Goal: Find contact information: Find contact information

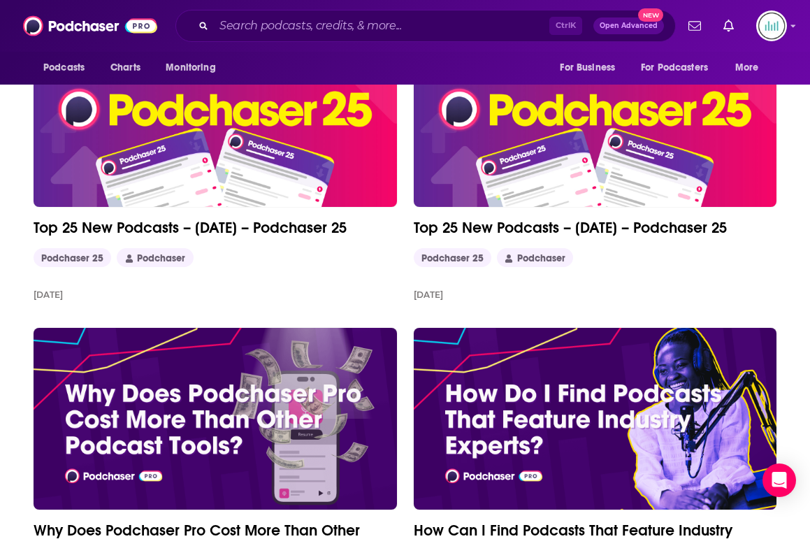
scroll to position [122, 0]
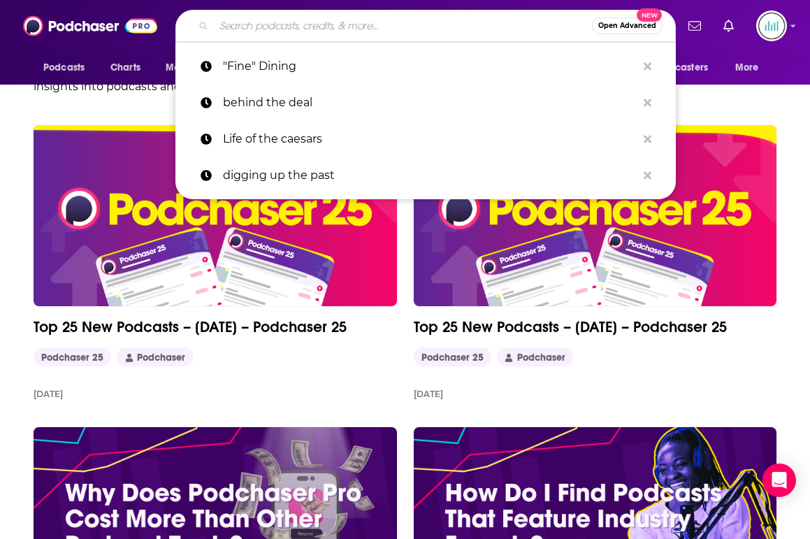
click at [359, 24] on input "Search podcasts, credits, & more..." at bounding box center [403, 26] width 378 height 22
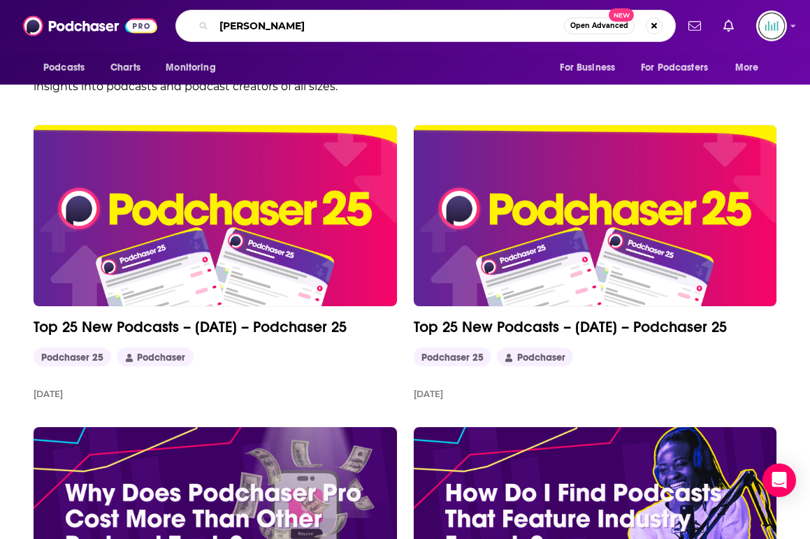
click at [301, 22] on input "[PERSON_NAME]" at bounding box center [389, 26] width 350 height 22
paste input "Smarter Podcasting"
type input "Smarter Podcasting"
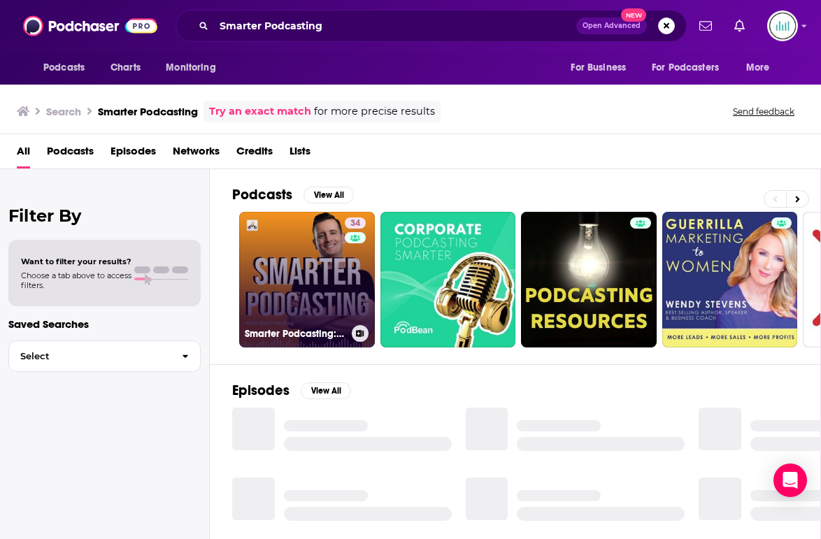
click at [295, 287] on link "34 Smarter Podcasting: Making Podcasts Better" at bounding box center [307, 280] width 136 height 136
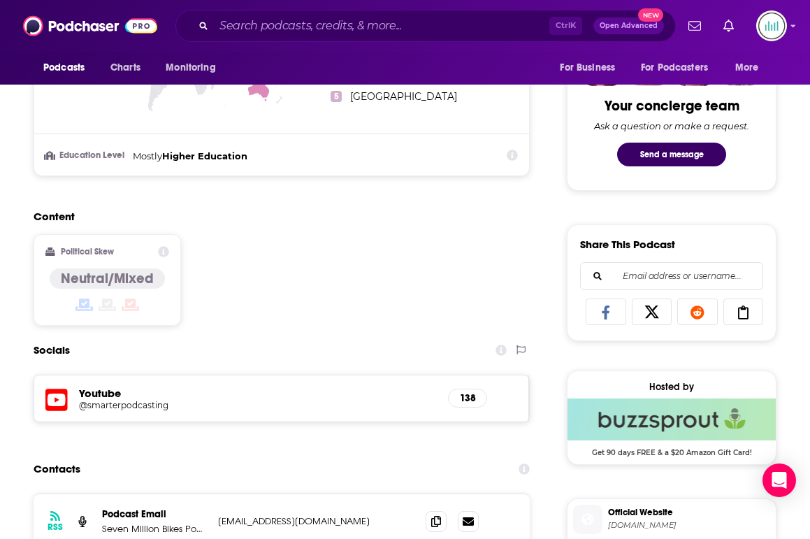
scroll to position [839, 0]
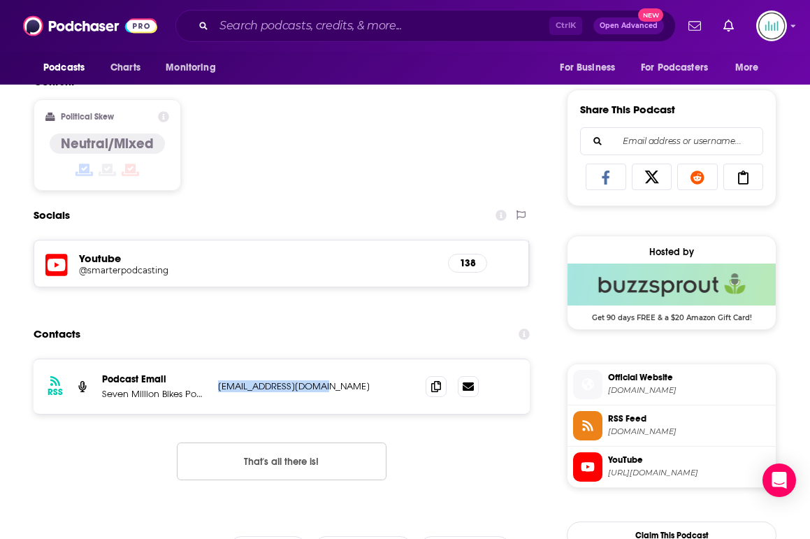
drag, startPoint x: 466, startPoint y: 388, endPoint x: 350, endPoint y: 389, distance: 116.1
click at [350, 389] on p "[EMAIL_ADDRESS][DOMAIN_NAME]" at bounding box center [310, 386] width 185 height 12
copy p "[EMAIL_ADDRESS][DOMAIN_NAME]"
click at [322, 21] on input "Search podcasts, credits, & more..." at bounding box center [382, 26] width 336 height 22
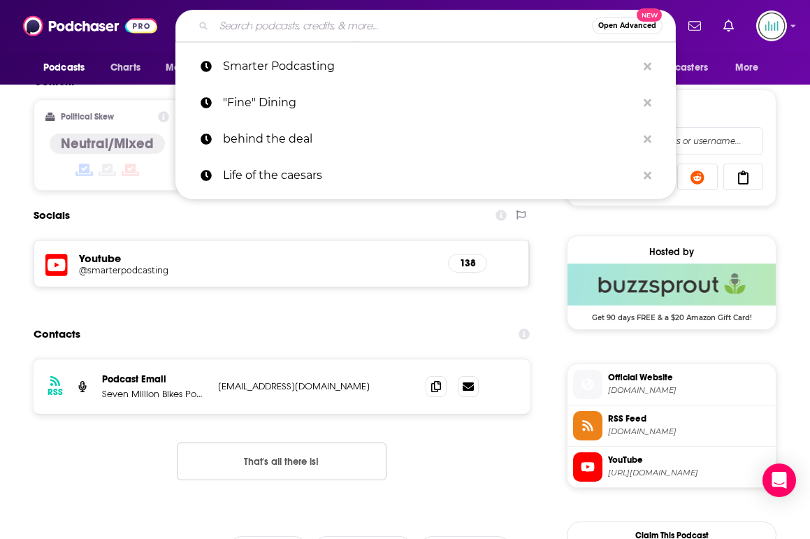
paste input "Digital Savage"
type input "Digital Savage"
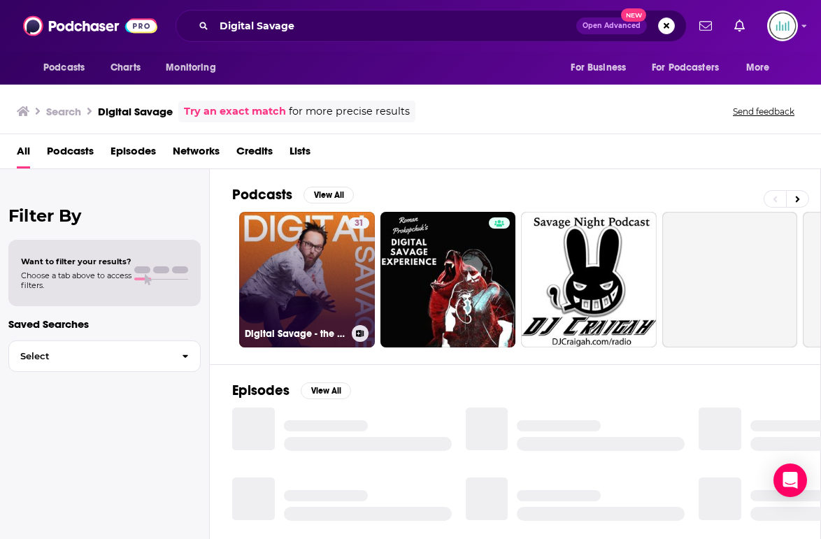
click at [299, 280] on link "31 Digital Savage - the podcasting and tech podcast" at bounding box center [307, 280] width 136 height 136
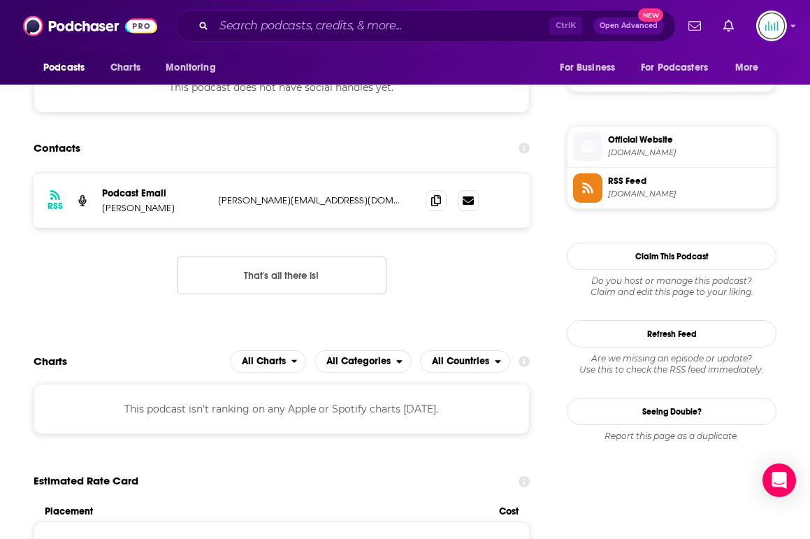
scroll to position [1049, 0]
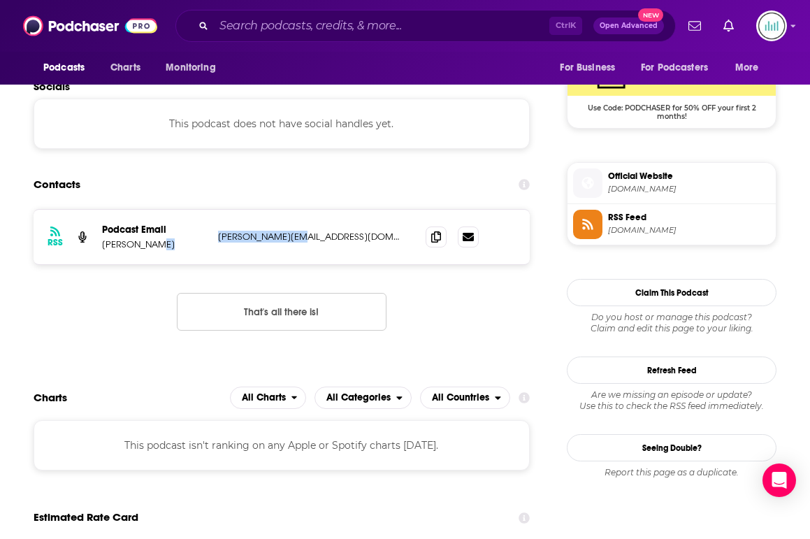
drag, startPoint x: 428, startPoint y: 237, endPoint x: 343, endPoint y: 238, distance: 85.3
click at [343, 238] on div "RSS Podcast Email [PERSON_NAME] [PERSON_NAME][EMAIL_ADDRESS][DOMAIN_NAME] [PERS…" at bounding box center [282, 237] width 496 height 55
copy div "[PERSON_NAME][EMAIL_ADDRESS][DOMAIN_NAME]"
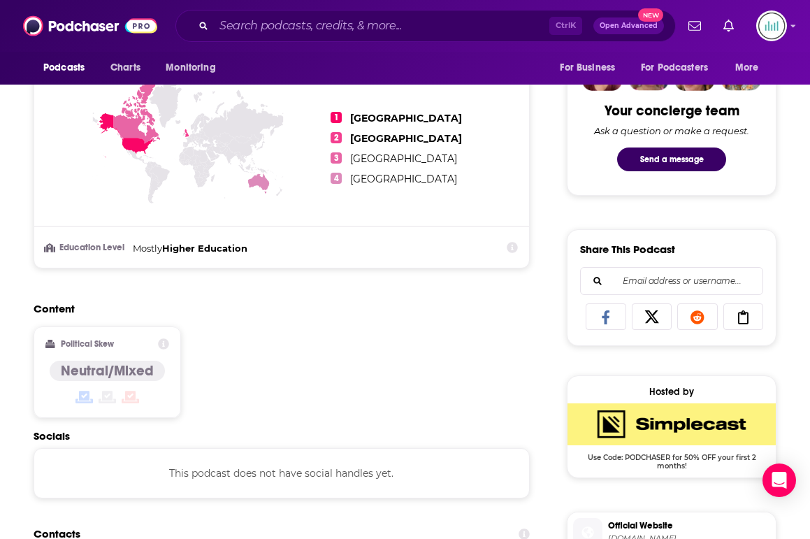
scroll to position [1119, 0]
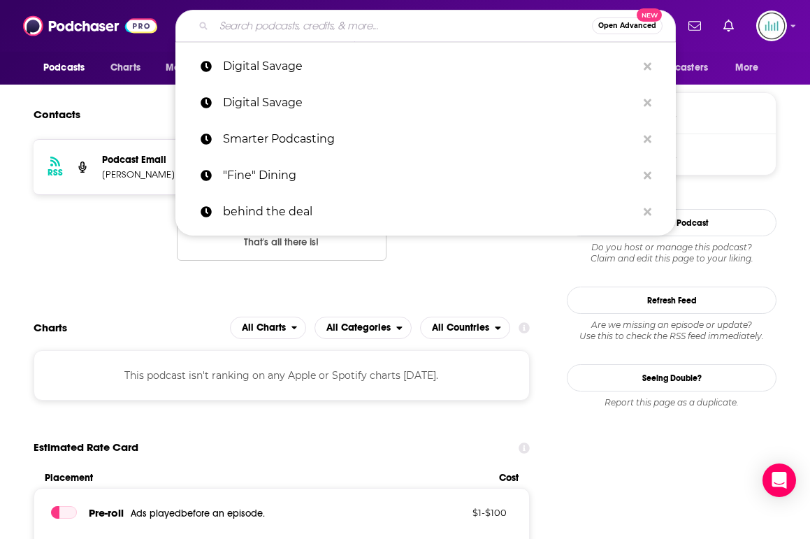
click at [279, 29] on input "Search podcasts, credits, & more..." at bounding box center [403, 26] width 378 height 22
paste input "Podcast Growth Club"
type input "Podcast Growth Club"
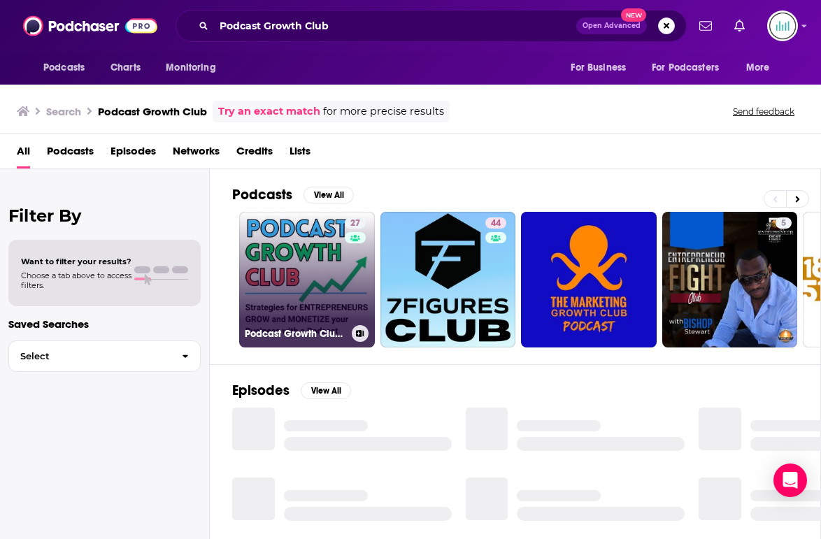
click at [315, 289] on link "27 Podcast Growth Club: Podcasting Tips, Podcast Growth, Podcast Monetization f…" at bounding box center [307, 280] width 136 height 136
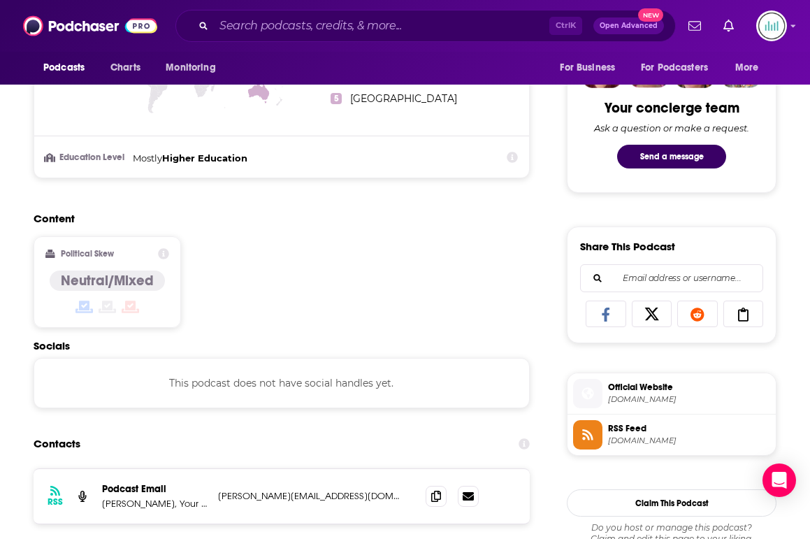
scroll to position [839, 0]
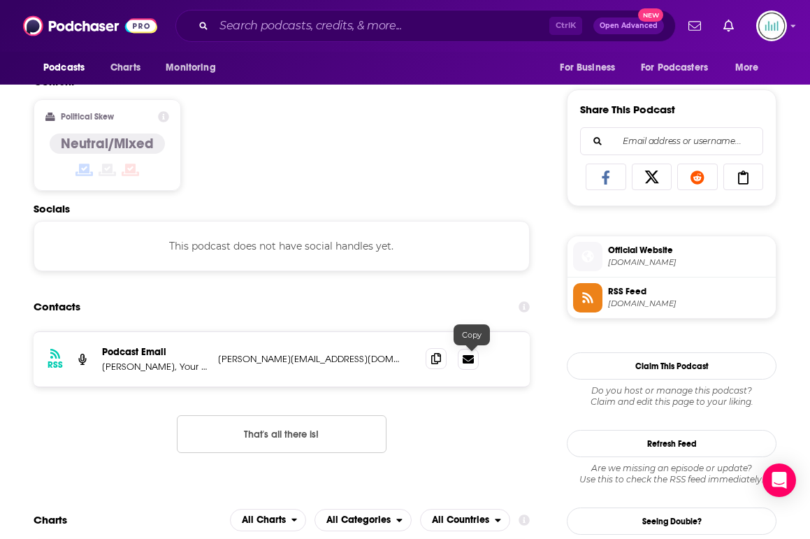
click at [441, 362] on icon at bounding box center [436, 358] width 10 height 11
click at [275, 22] on input "Search podcasts, credits, & more..." at bounding box center [382, 26] width 336 height 22
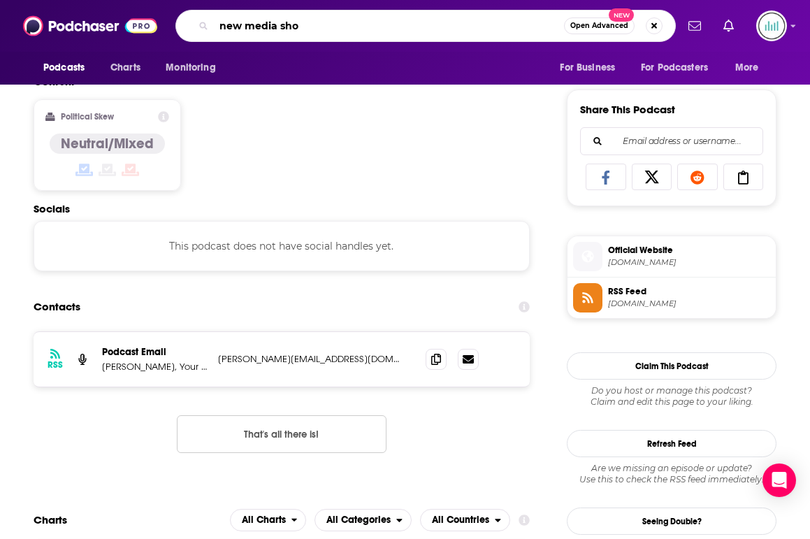
type input "new media show"
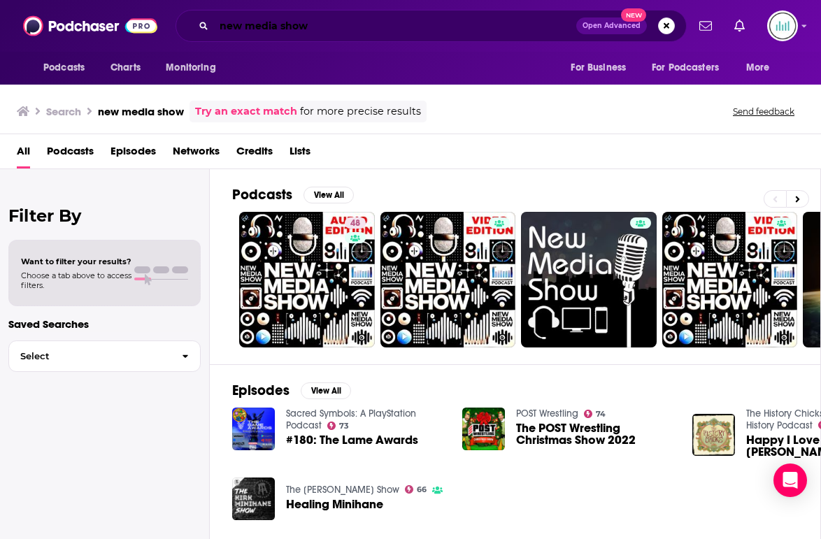
click at [345, 19] on input "new media show" at bounding box center [395, 26] width 362 height 22
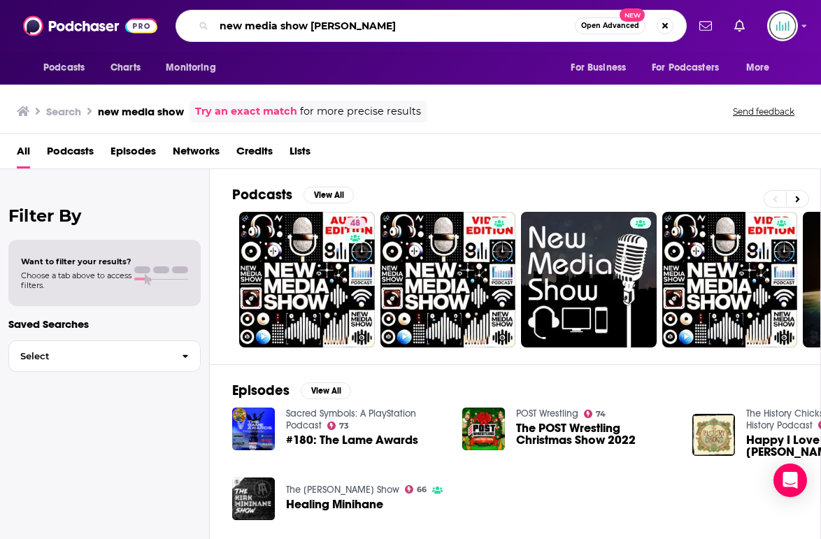
type input "new media show [PERSON_NAME]"
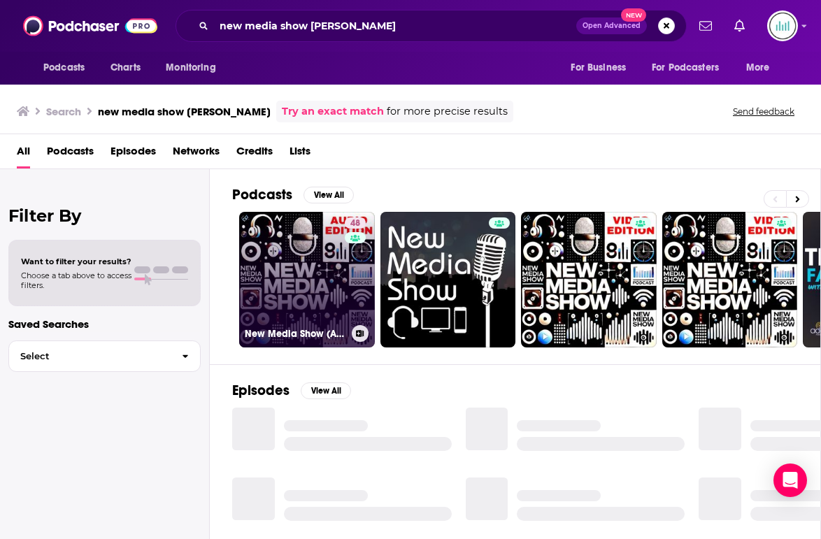
click at [313, 271] on link "48 New Media Show (Audio)" at bounding box center [307, 280] width 136 height 136
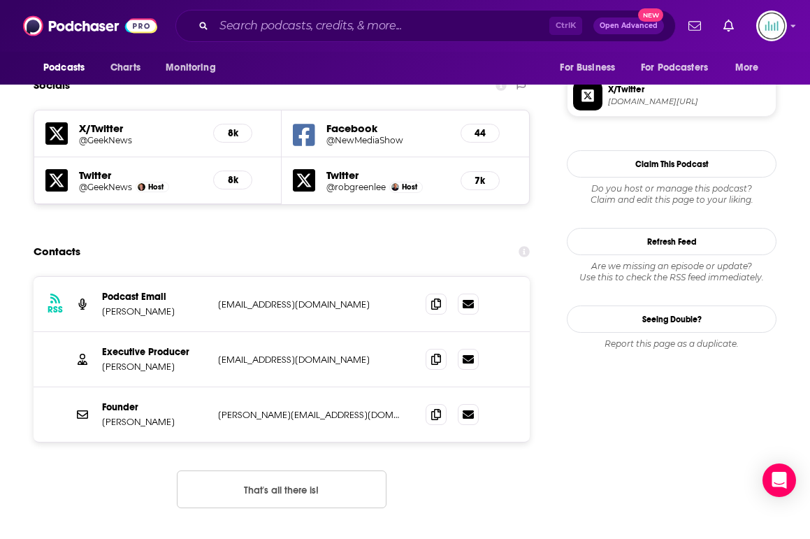
scroll to position [1259, 0]
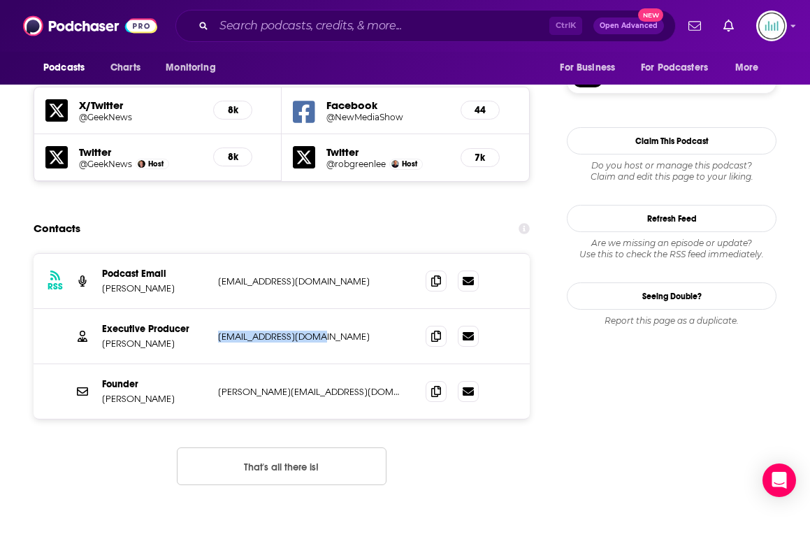
drag, startPoint x: 469, startPoint y: 277, endPoint x: 347, endPoint y: 278, distance: 122.4
click at [347, 309] on div "Executive Producer [PERSON_NAME] [PERSON_NAME][EMAIL_ADDRESS][DOMAIN_NAME] [PER…" at bounding box center [282, 336] width 496 height 55
copy p "[EMAIL_ADDRESS][DOMAIN_NAME]"
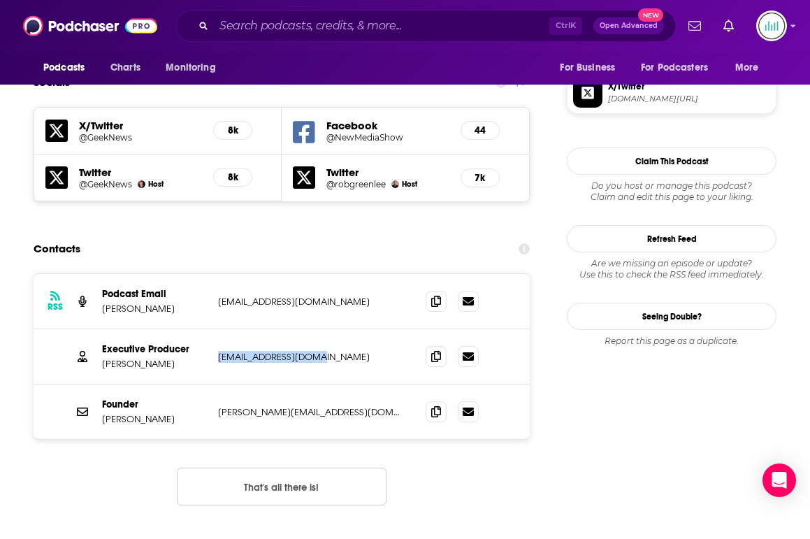
scroll to position [1171, 0]
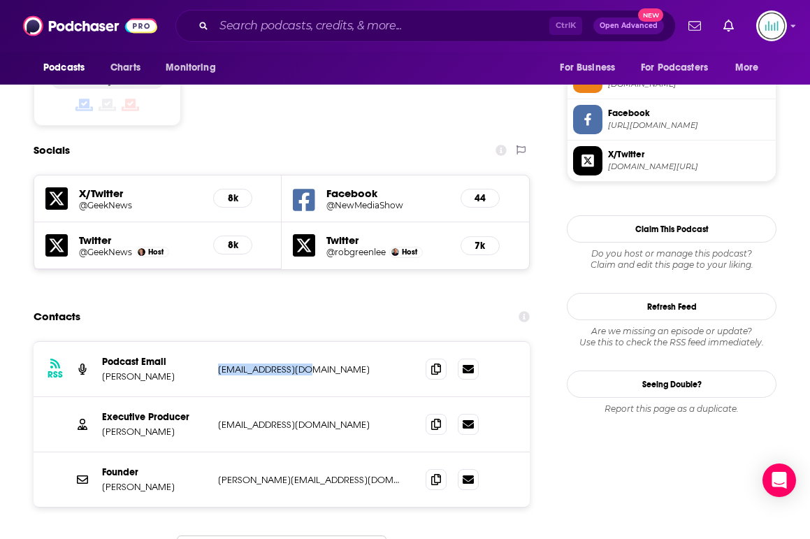
drag, startPoint x: 458, startPoint y: 306, endPoint x: 347, endPoint y: 305, distance: 111.2
click at [347, 342] on div "RSS Podcast Email [PERSON_NAME] [EMAIL_ADDRESS][DOMAIN_NAME] [EMAIL_ADDRESS][DO…" at bounding box center [282, 369] width 496 height 55
copy p "[EMAIL_ADDRESS][DOMAIN_NAME]"
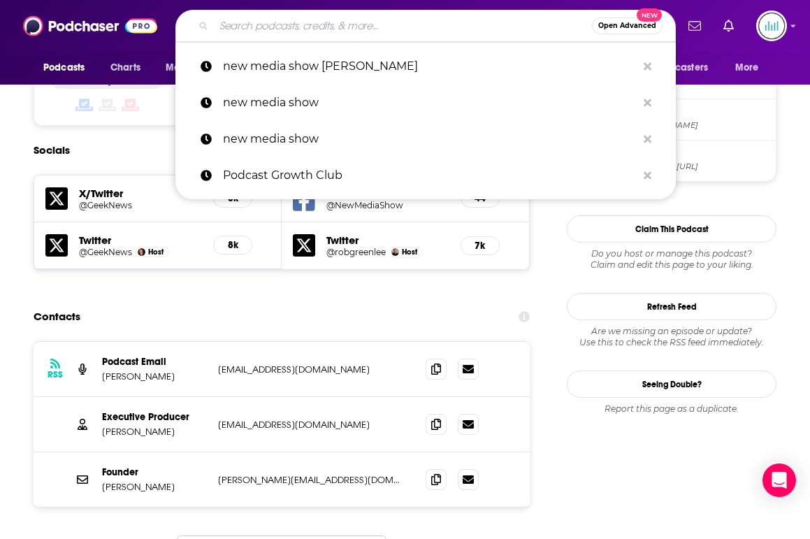
click at [290, 25] on input "Search podcasts, credits, & more..." at bounding box center [403, 26] width 378 height 22
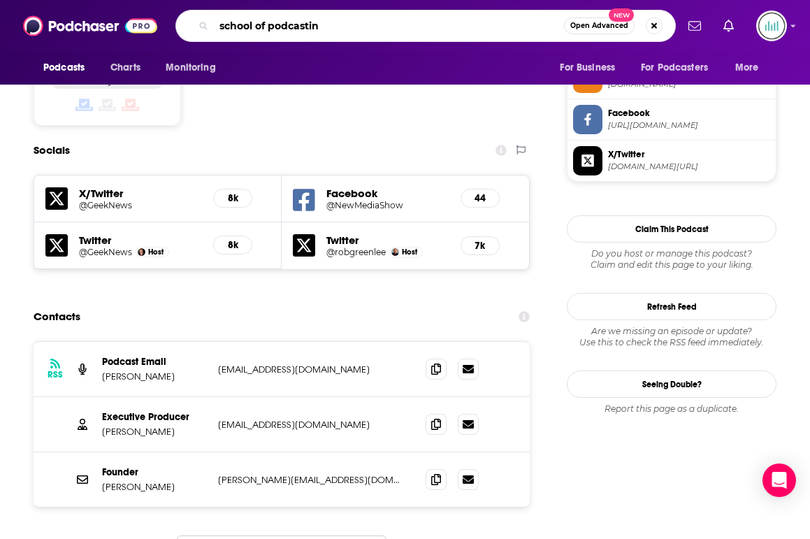
type input "school of podcasting"
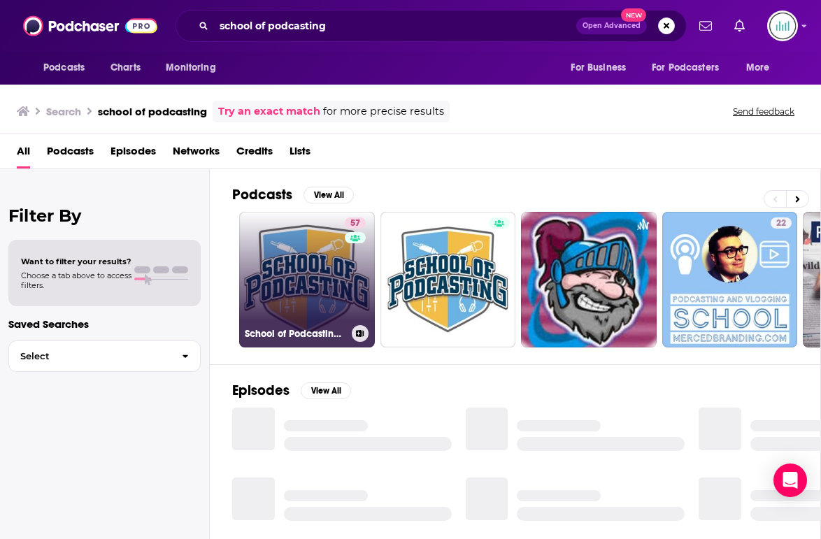
click at [316, 280] on link "57 School of Podcasting - Podcast Tips to Plan, Launch, Grow Your Podcast" at bounding box center [307, 280] width 136 height 136
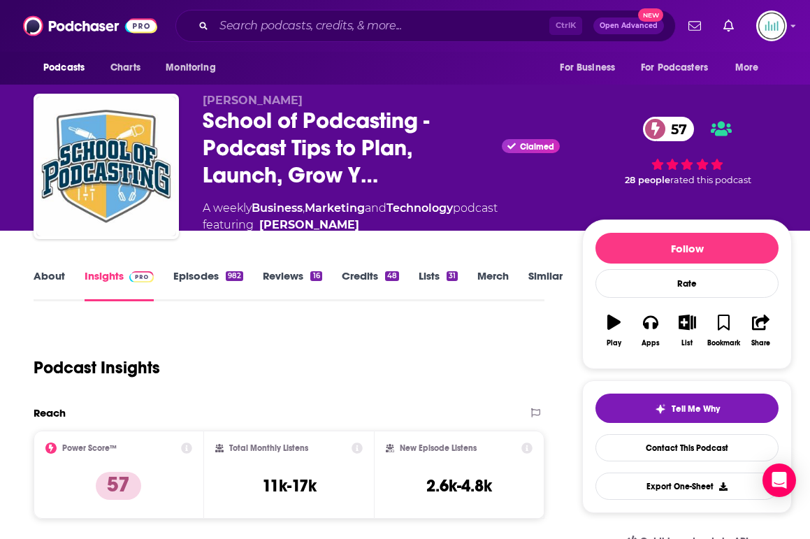
click at [215, 276] on link "Episodes 982" at bounding box center [208, 285] width 70 height 32
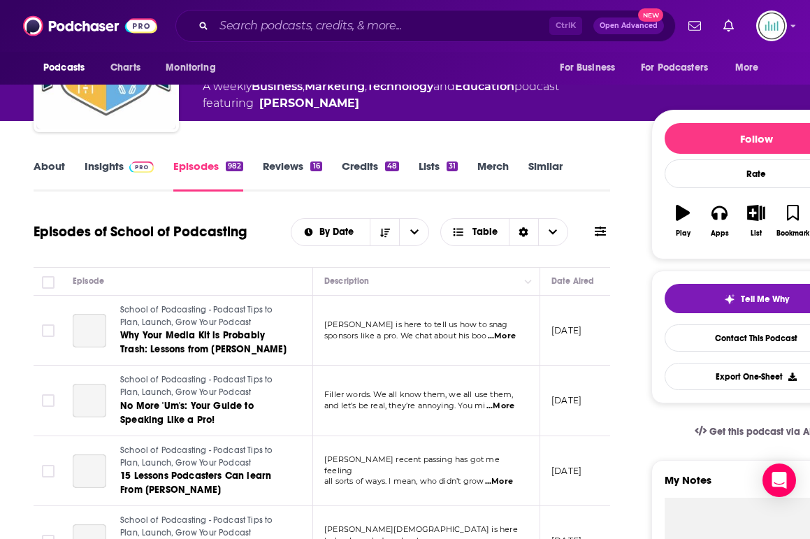
scroll to position [70, 0]
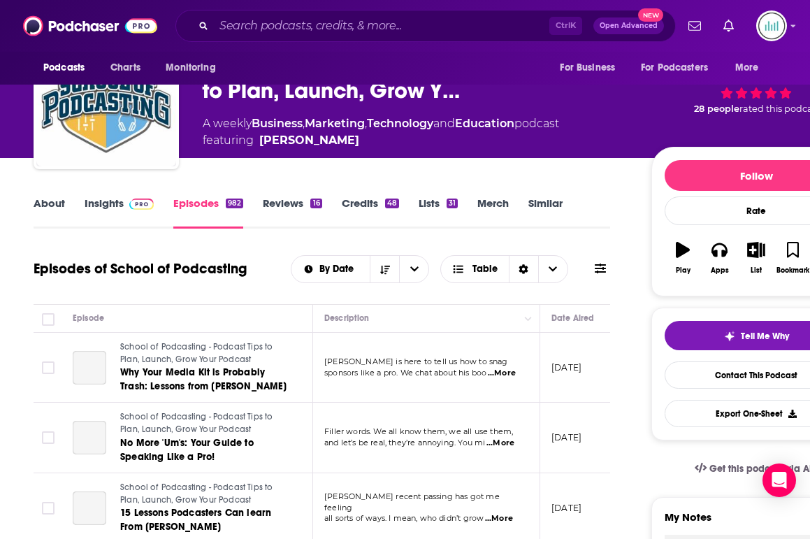
click at [119, 203] on link "Insights" at bounding box center [119, 212] width 69 height 32
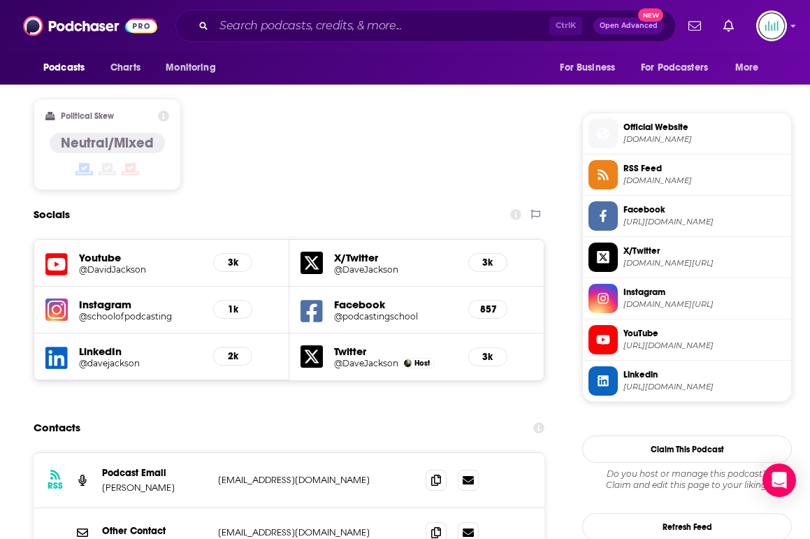
scroll to position [1189, 0]
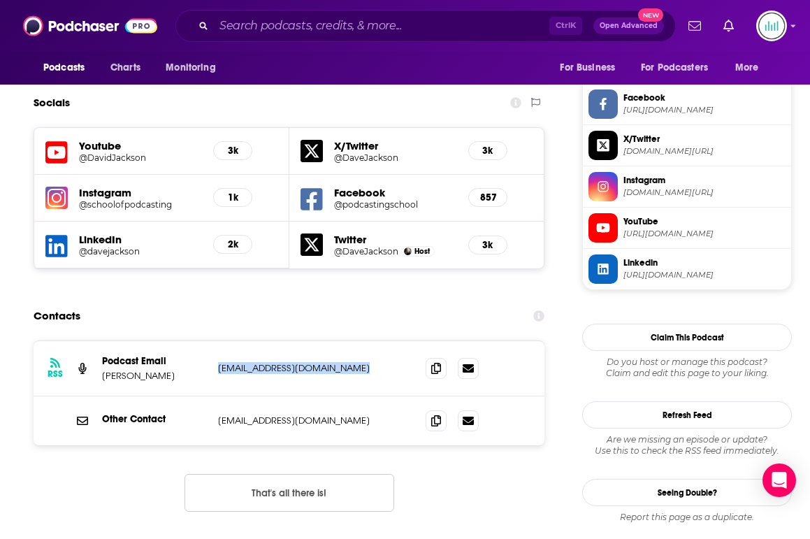
drag, startPoint x: 494, startPoint y: 308, endPoint x: 350, endPoint y: 307, distance: 144.7
click at [350, 362] on p "[EMAIL_ADDRESS][DOMAIN_NAME]" at bounding box center [310, 368] width 185 height 12
copy p "[EMAIL_ADDRESS][DOMAIN_NAME]"
click at [284, 22] on input "Search podcasts, credits, & more..." at bounding box center [382, 26] width 336 height 22
paste input "The [PERSON_NAME] Show"
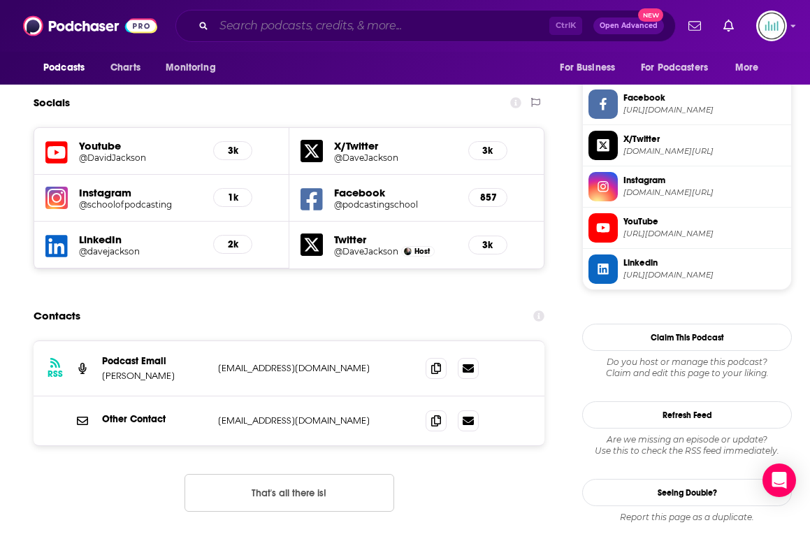
type input "The [PERSON_NAME] Show"
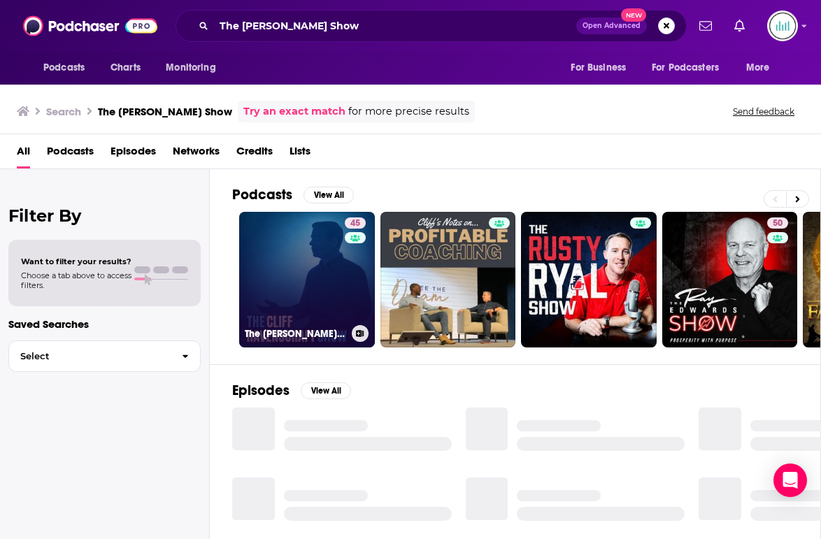
click at [322, 299] on link "45 The [PERSON_NAME] Show — Where Strategy Meets Soul" at bounding box center [307, 280] width 136 height 136
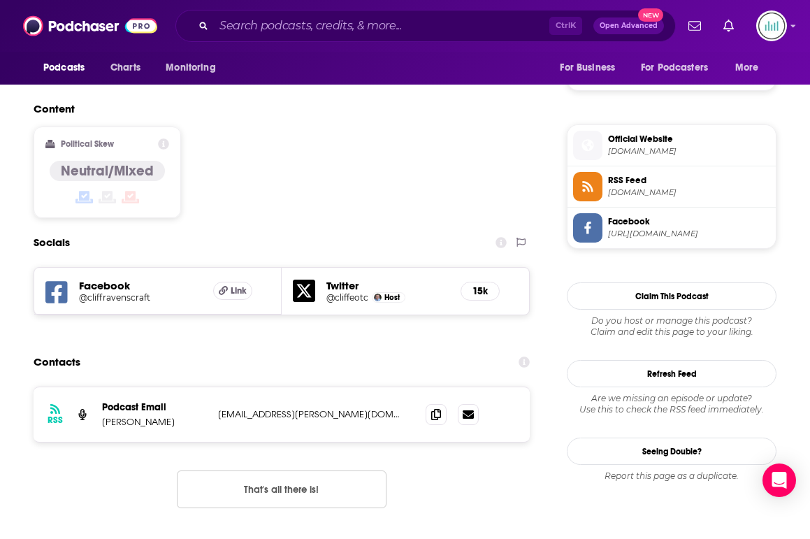
scroll to position [1115, 0]
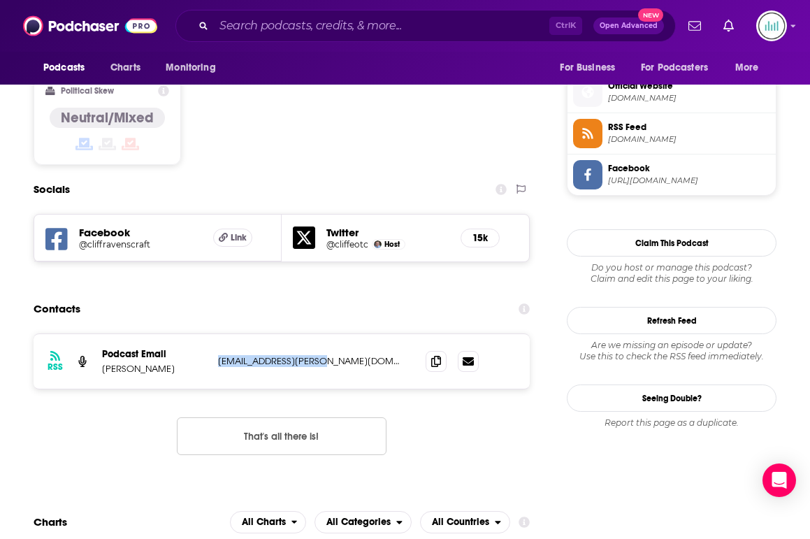
drag, startPoint x: 433, startPoint y: 287, endPoint x: 346, endPoint y: 291, distance: 86.8
click at [346, 334] on div "RSS Podcast Email [PERSON_NAME] [PERSON_NAME][EMAIL_ADDRESS][PERSON_NAME][DOMAI…" at bounding box center [282, 361] width 496 height 55
copy p "[EMAIL_ADDRESS][PERSON_NAME][DOMAIN_NAME]"
click at [290, 20] on input "Search podcasts, credits, & more..." at bounding box center [382, 26] width 336 height 22
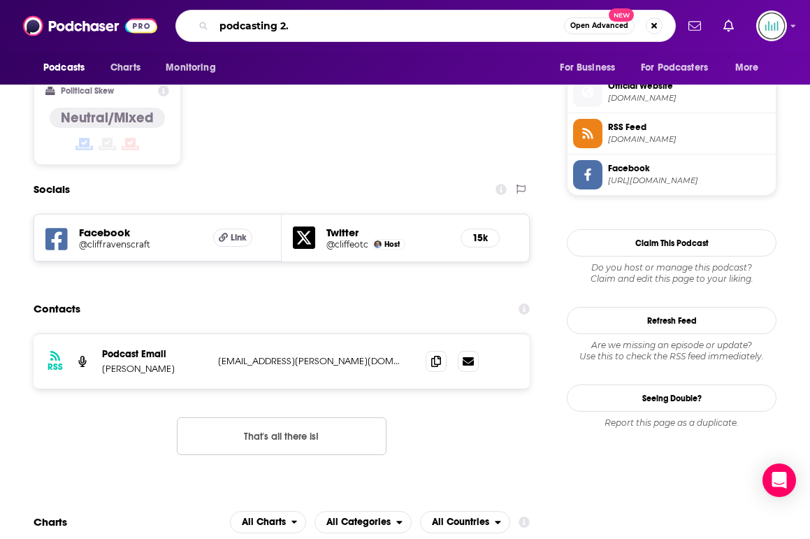
type input "podcasting 2.0"
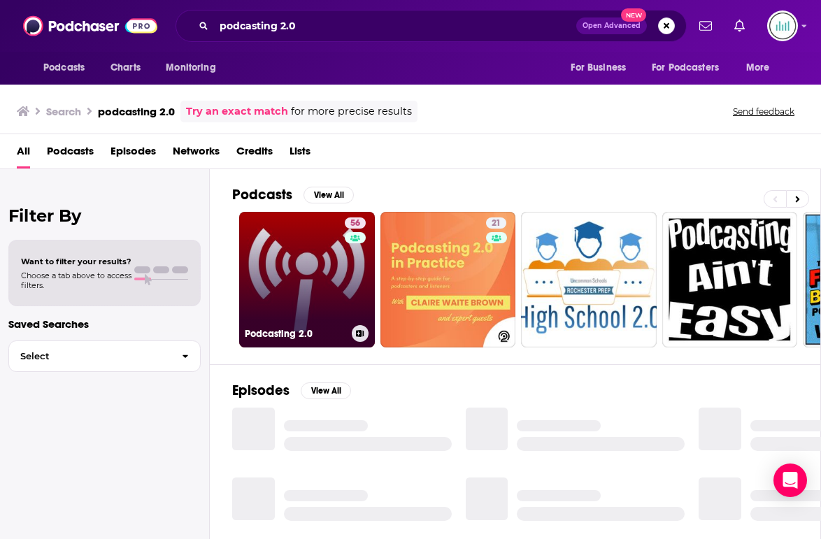
click at [325, 276] on link "56 Podcasting 2.0" at bounding box center [307, 280] width 136 height 136
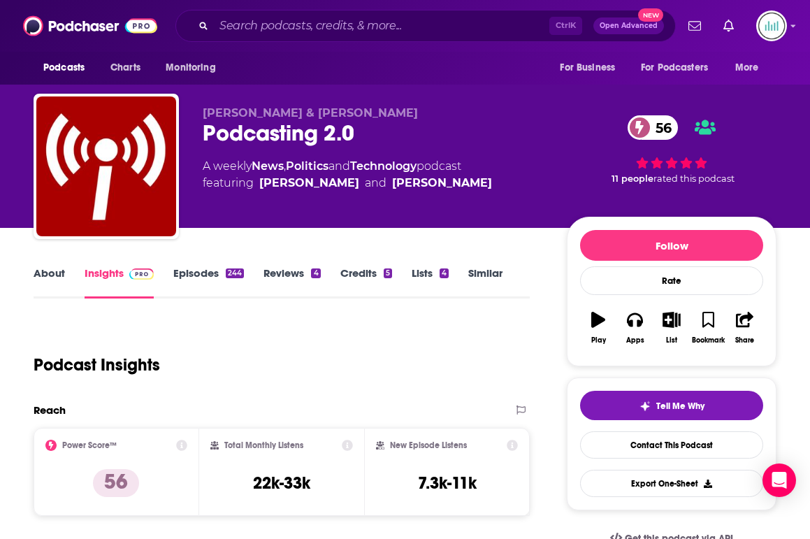
click at [201, 272] on link "Episodes 244" at bounding box center [208, 282] width 71 height 32
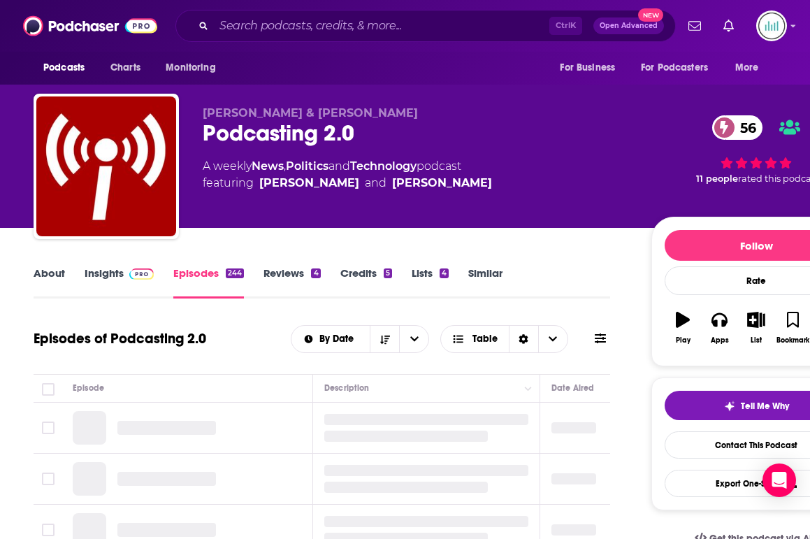
click at [133, 273] on img at bounding box center [141, 274] width 24 height 11
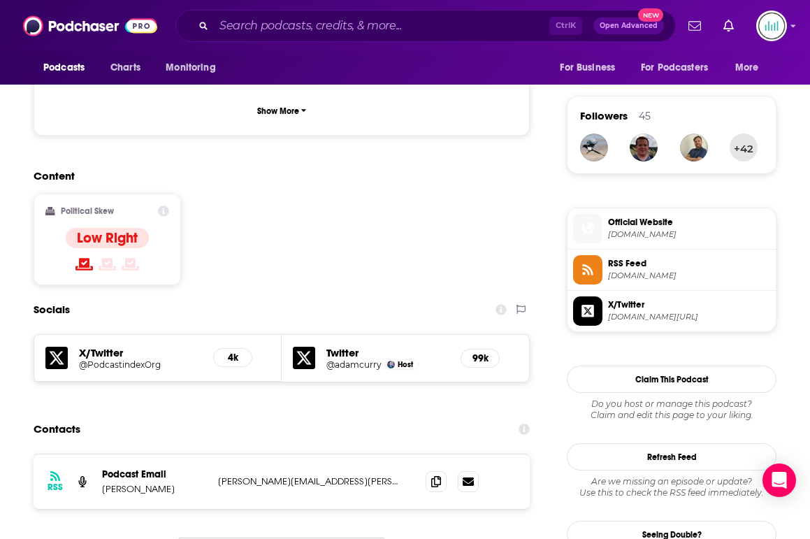
scroll to position [1189, 0]
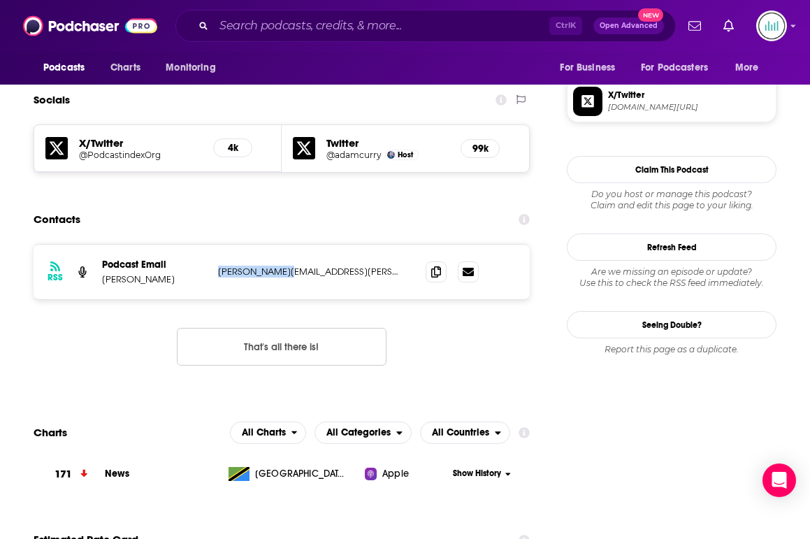
drag, startPoint x: 434, startPoint y: 212, endPoint x: 345, endPoint y: 210, distance: 89.5
click at [345, 245] on div "RSS Podcast Email [PERSON_NAME] [PERSON_NAME][EMAIL_ADDRESS][PERSON_NAME][DOMAI…" at bounding box center [282, 272] width 496 height 55
copy p "[PERSON_NAME][EMAIL_ADDRESS][PERSON_NAME][DOMAIN_NAME]"
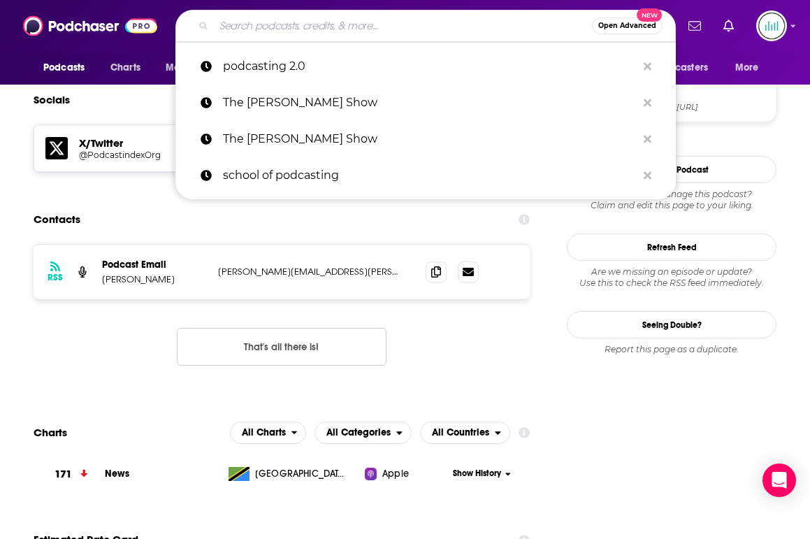
click at [291, 25] on input "Search podcasts, credits, & more..." at bounding box center [403, 26] width 378 height 22
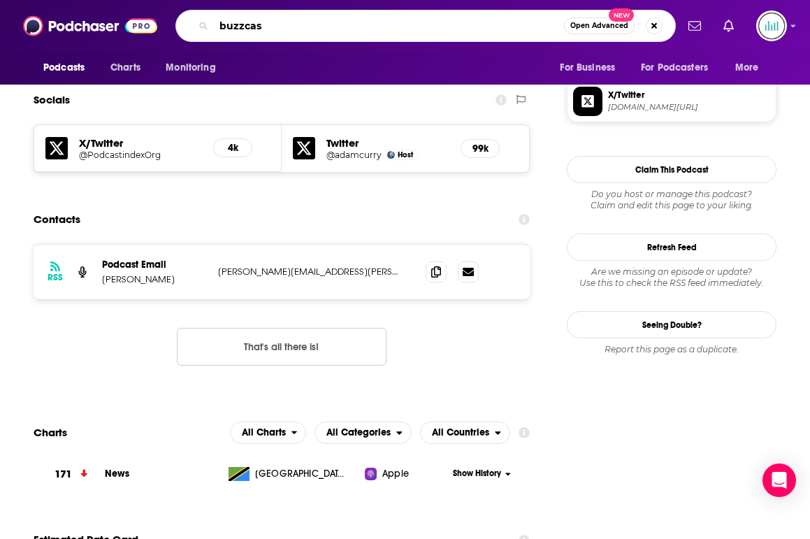
type input "buzzcast"
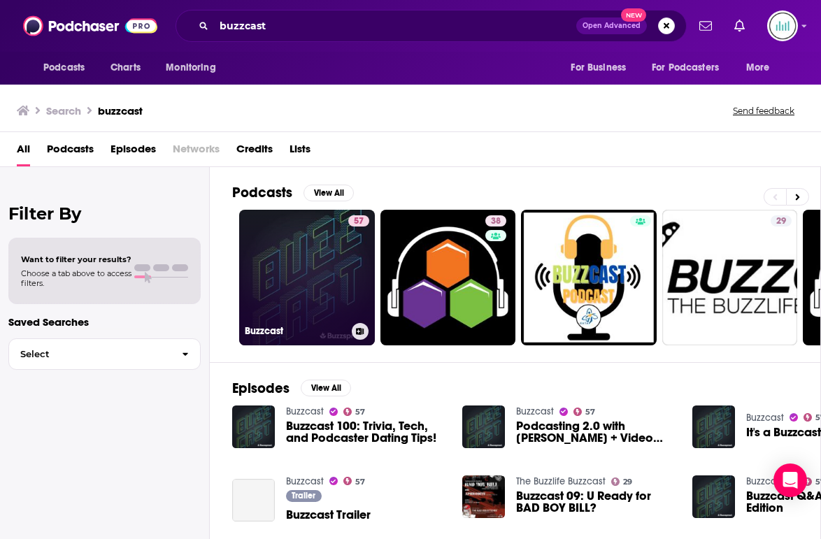
click at [335, 280] on link "57 Buzzcast" at bounding box center [307, 278] width 136 height 136
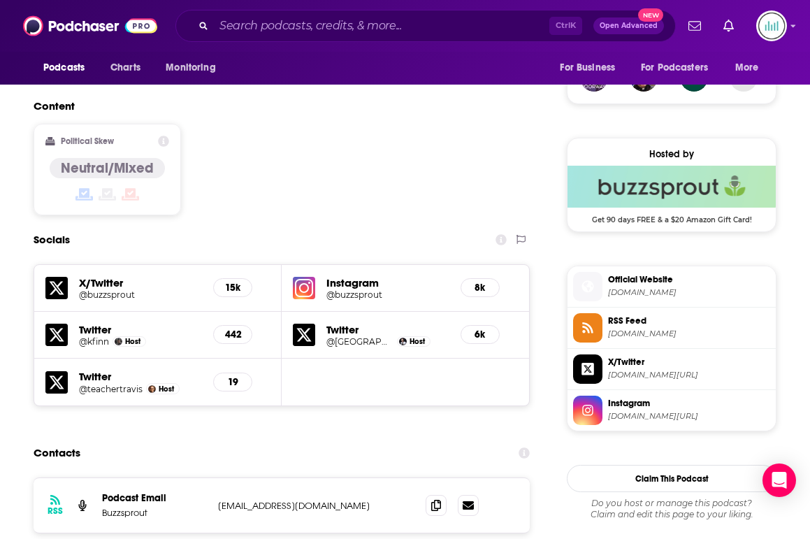
scroll to position [1189, 0]
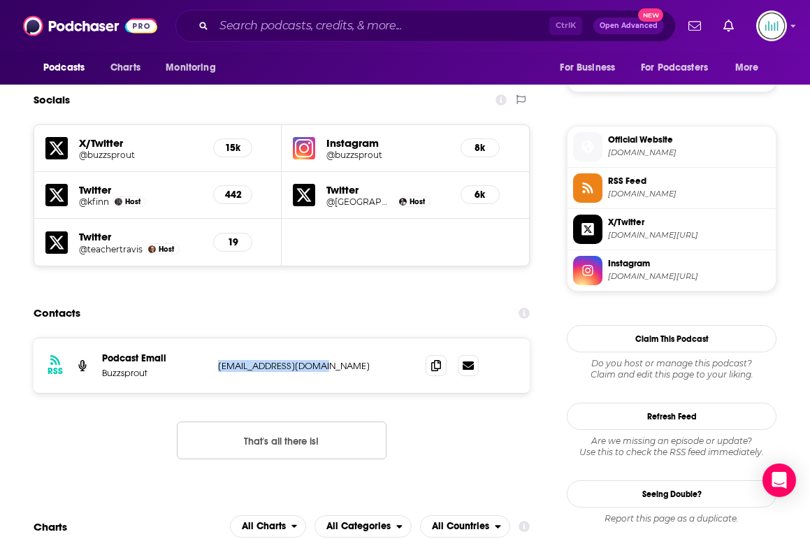
drag, startPoint x: 349, startPoint y: 343, endPoint x: 457, endPoint y: 345, distance: 108.4
click at [403, 360] on p "[EMAIL_ADDRESS][DOMAIN_NAME]" at bounding box center [310, 366] width 185 height 12
copy p "[EMAIL_ADDRESS][DOMAIN_NAME]"
click at [317, 19] on input "Search podcasts, credits, & more..." at bounding box center [382, 26] width 336 height 22
paste input "The Lazy Girl’s Guide to Podcasting"
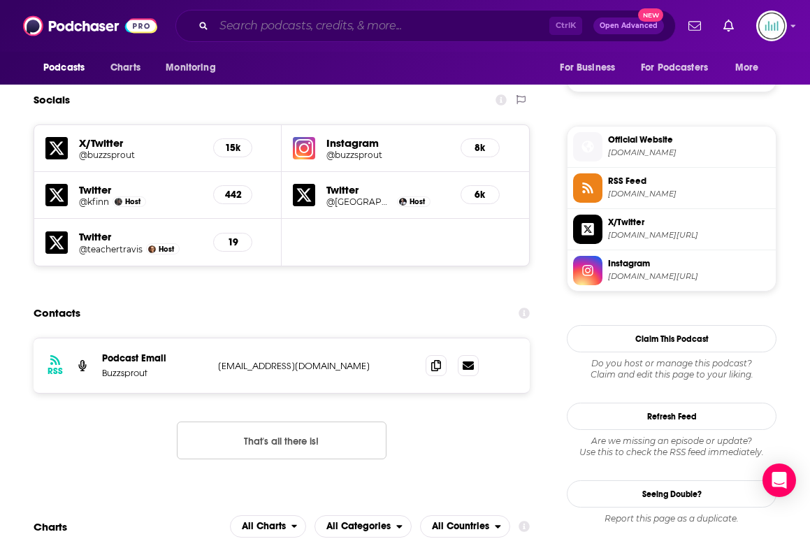
type input "The Lazy Girl’s Guide to Podcasting"
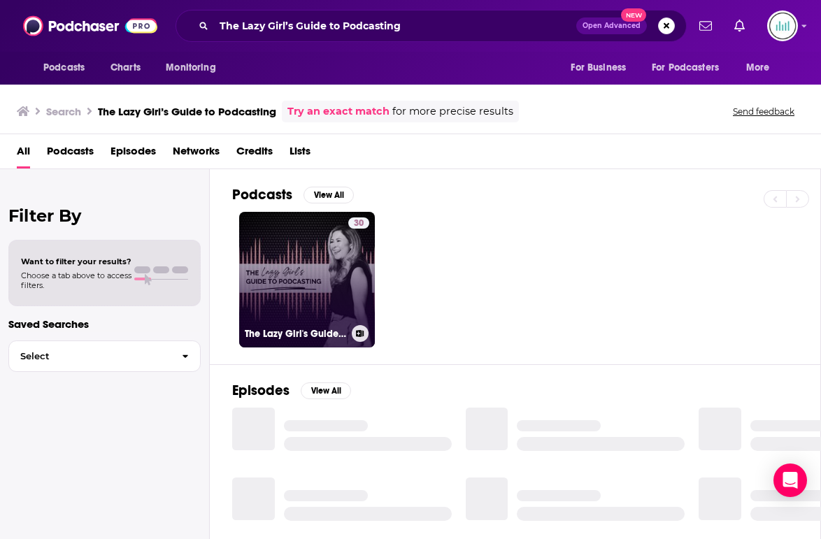
click at [341, 264] on link "30 The Lazy Girl's Guide to Podcasting: Podcasting Tips for How to Start and Ru…" at bounding box center [307, 280] width 136 height 136
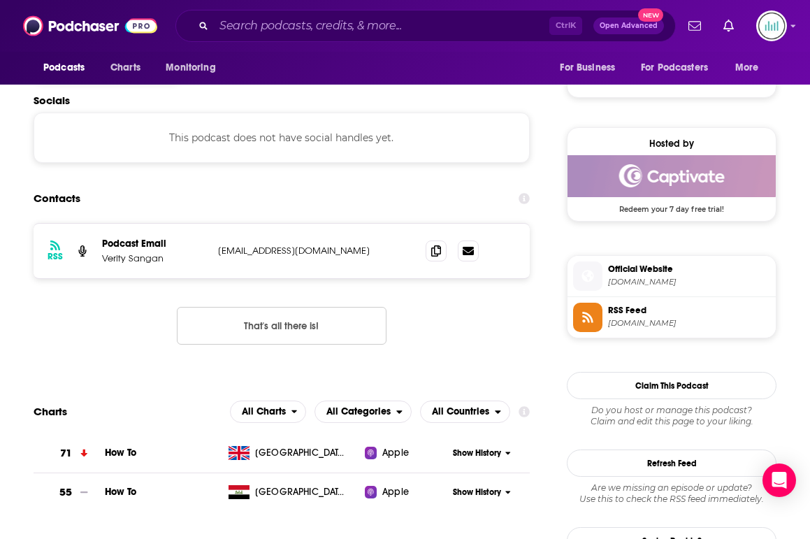
scroll to position [979, 0]
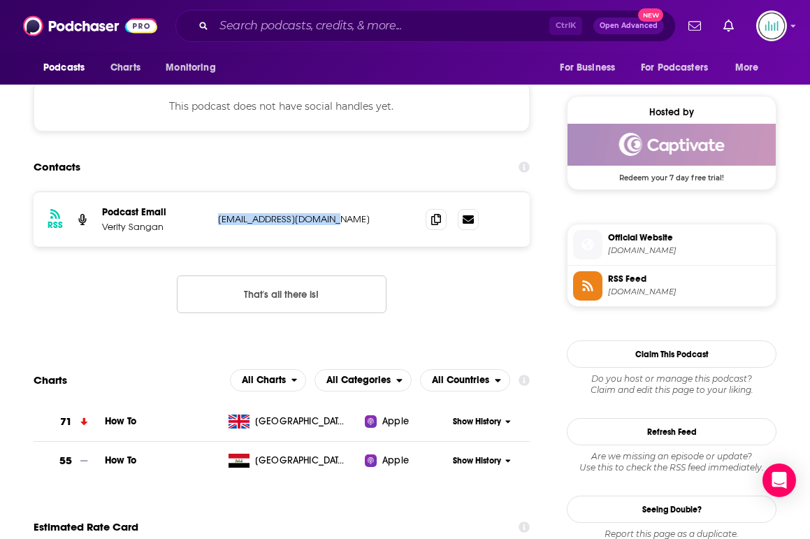
drag, startPoint x: 453, startPoint y: 221, endPoint x: 347, endPoint y: 217, distance: 106.4
click at [347, 217] on div "RSS Podcast Email Verity Sangan [EMAIL_ADDRESS][DOMAIN_NAME] [EMAIL_ADDRESS][DO…" at bounding box center [282, 219] width 496 height 55
copy p "[EMAIL_ADDRESS][DOMAIN_NAME]"
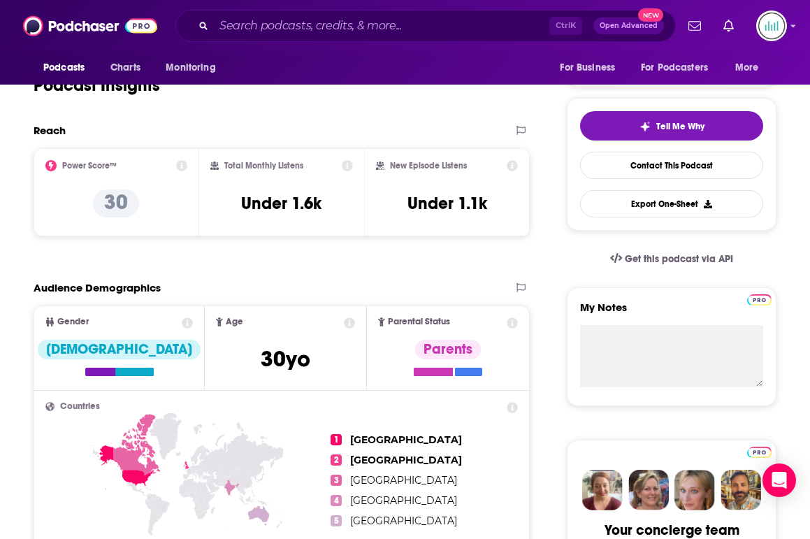
scroll to position [0, 0]
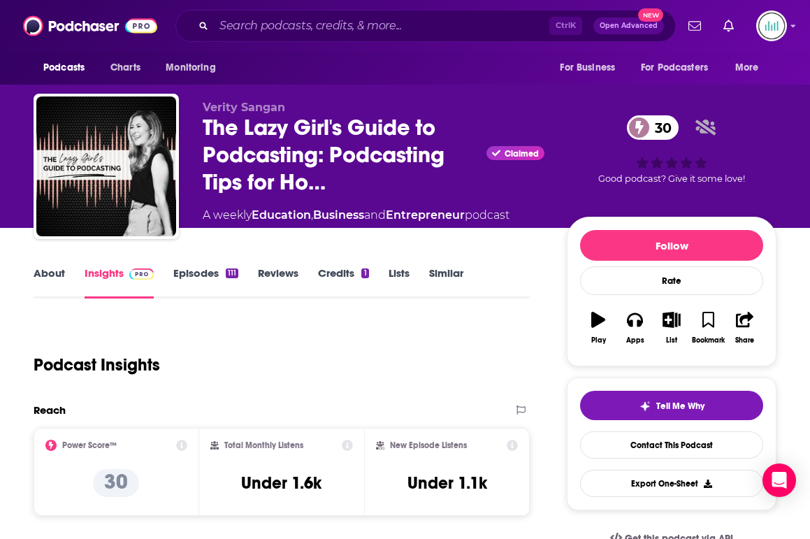
click at [41, 283] on link "About" at bounding box center [49, 282] width 31 height 32
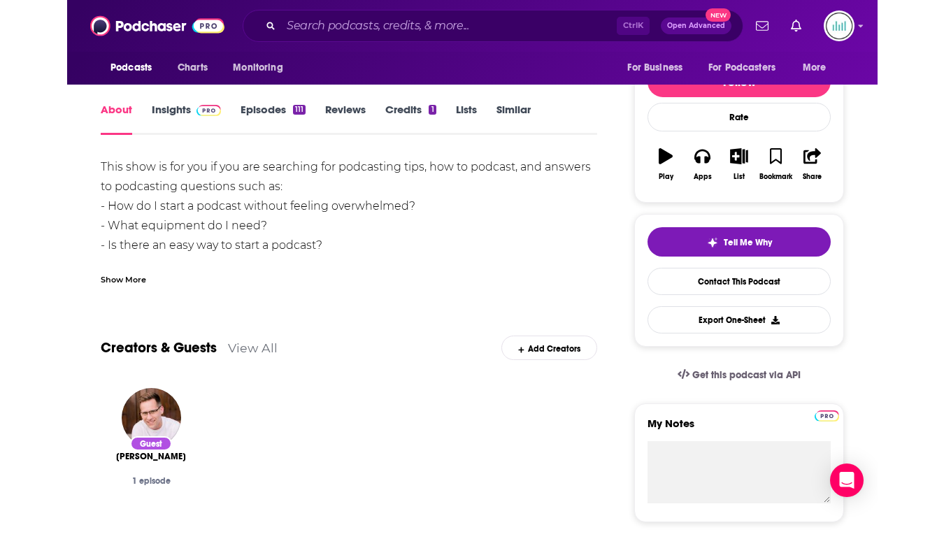
scroll to position [70, 0]
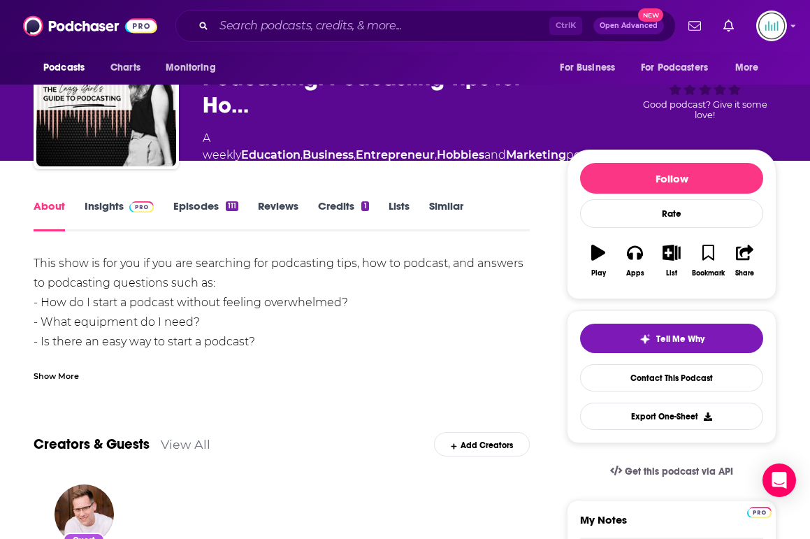
click at [94, 197] on div "About Insights Episodes 111 Reviews Credits 1 Lists Similar" at bounding box center [282, 214] width 496 height 34
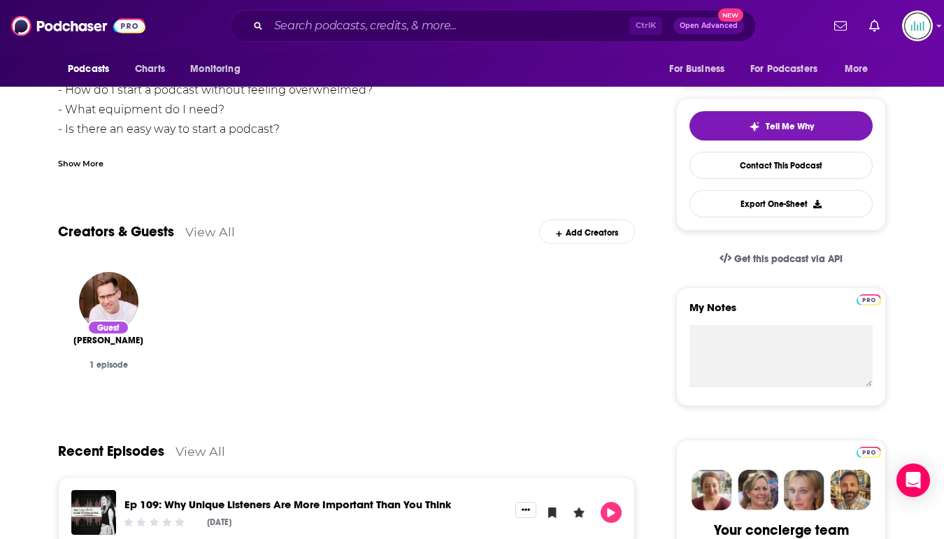
scroll to position [0, 0]
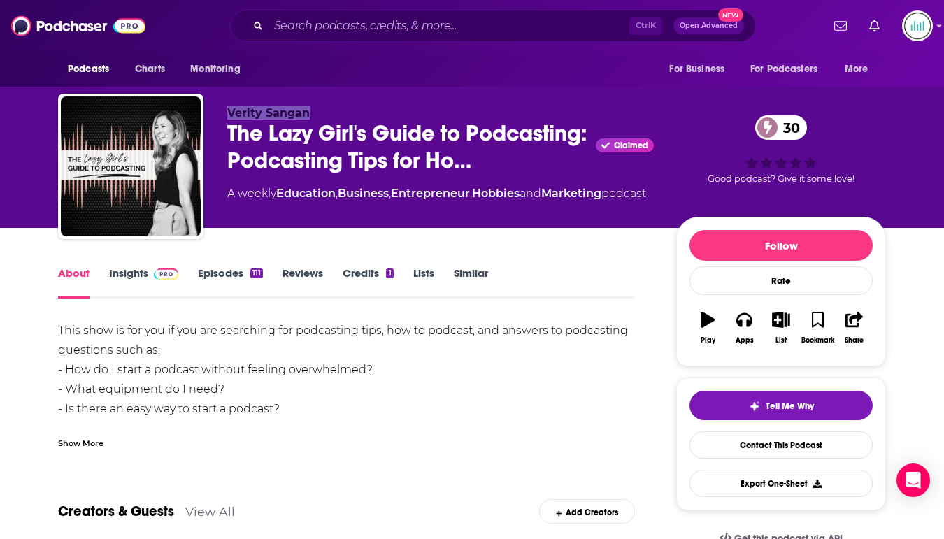
drag, startPoint x: 315, startPoint y: 118, endPoint x: 229, endPoint y: 109, distance: 87.2
click at [229, 109] on p "Verity Sangan" at bounding box center [440, 112] width 427 height 13
copy span "Verity Sangan"
click at [340, 20] on input "Search podcasts, credits, & more..." at bounding box center [449, 26] width 361 height 22
paste input "Podcasting for Business Growth"
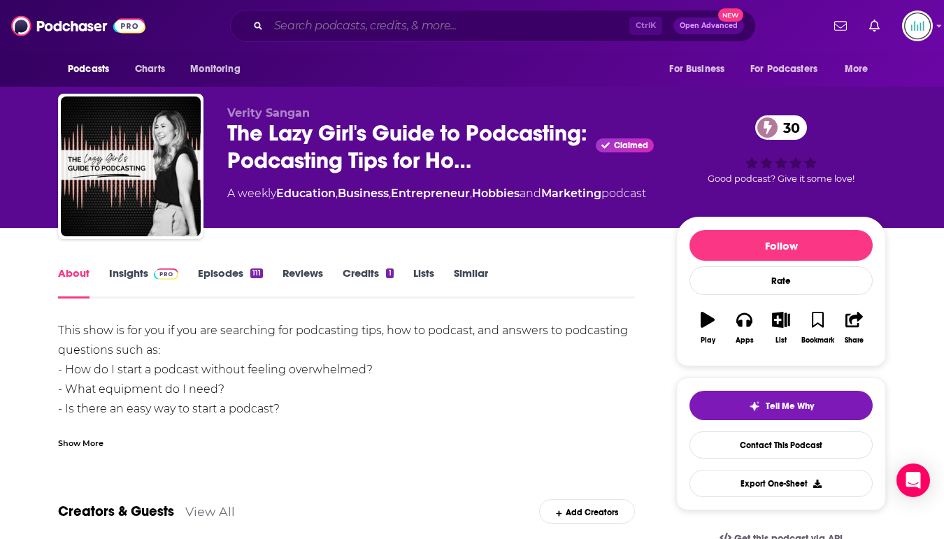
type input "Podcasting for Business Growth"
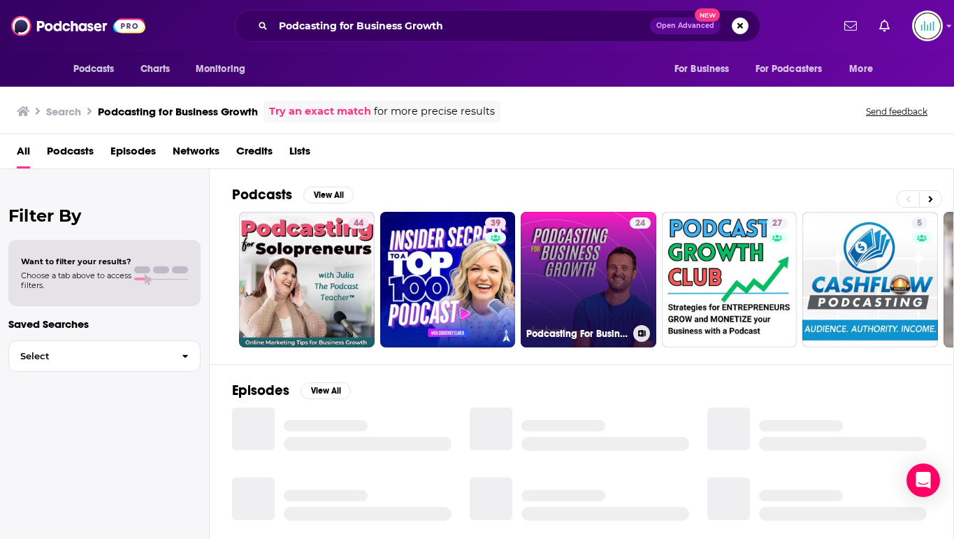
click at [576, 281] on link "24 Podcasting For Business Growth: Expert Tips To Start and Grow an Effective P…" at bounding box center [589, 280] width 136 height 136
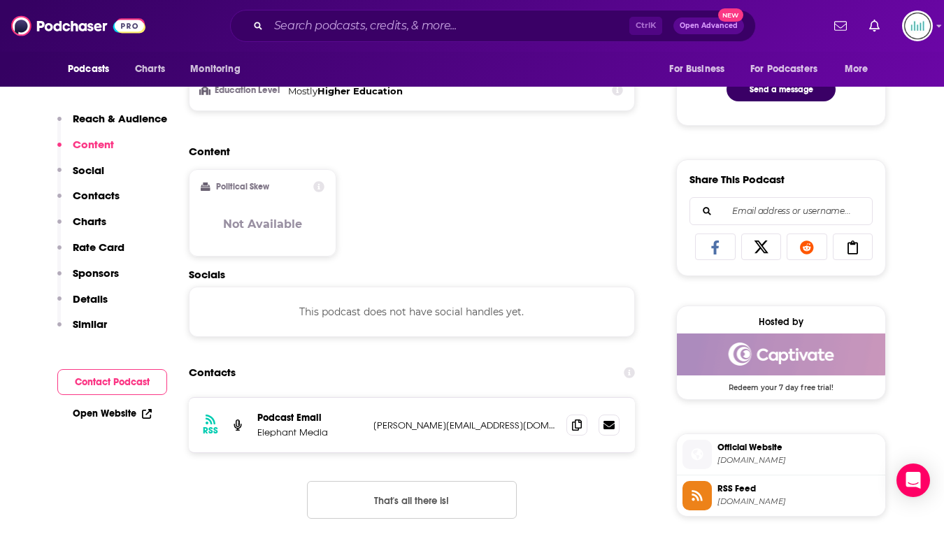
scroll to position [909, 0]
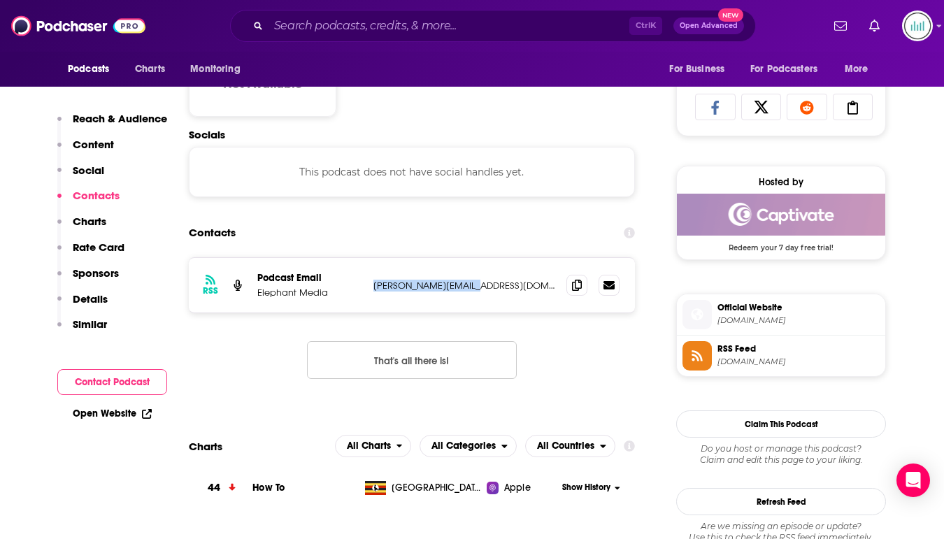
drag, startPoint x: 494, startPoint y: 287, endPoint x: 359, endPoint y: 289, distance: 135.0
click at [0, 0] on div "Podcast Email Elephant Media [PERSON_NAME][EMAIL_ADDRESS][DOMAIN_NAME] [PERSON_…" at bounding box center [0, 0] width 0 height 0
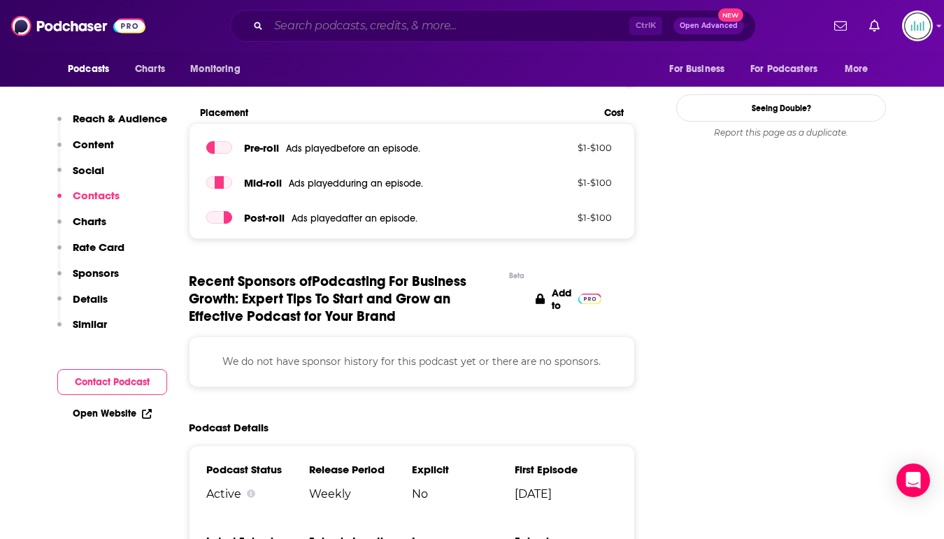
click at [352, 26] on input "Search podcasts, credits, & more..." at bounding box center [449, 26] width 361 height 22
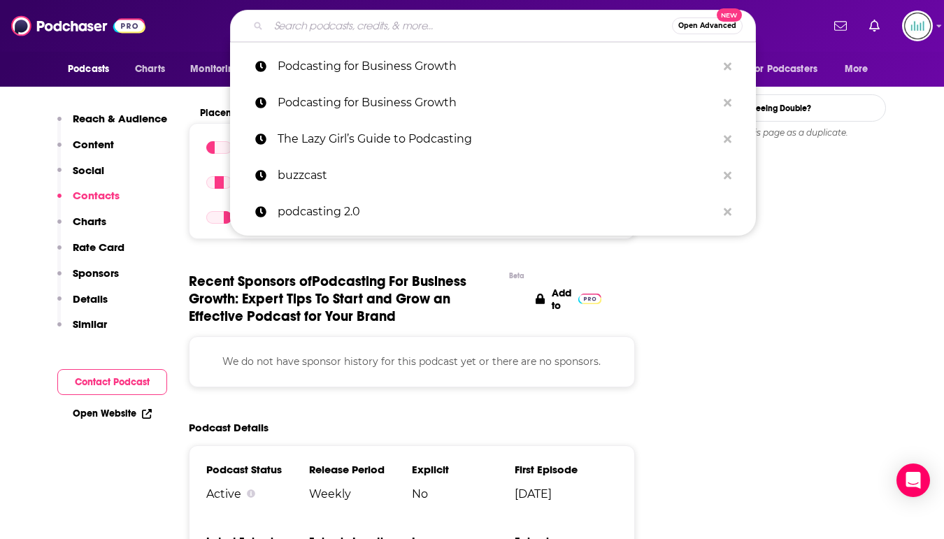
paste input "Podcasting Insights with the Podmaster"
type input "Podcasting Insights with the Podmaster"
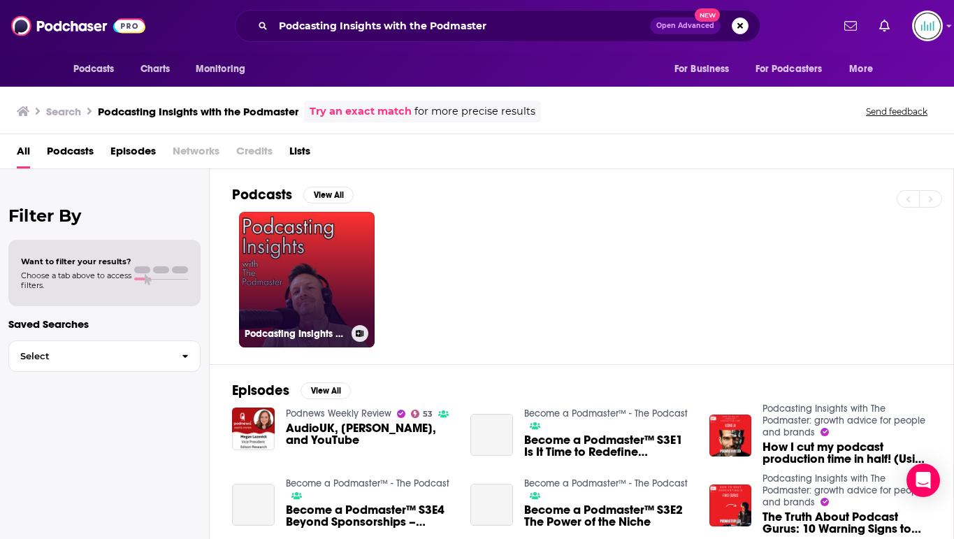
click at [317, 283] on link "Podcasting Insights with The Podmaster: growth advice for people and brands" at bounding box center [307, 280] width 136 height 136
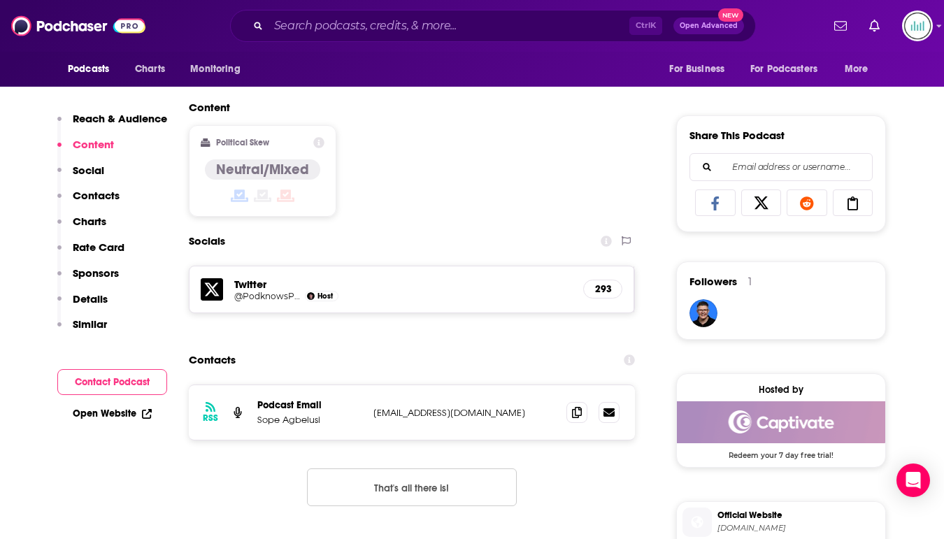
scroll to position [839, 0]
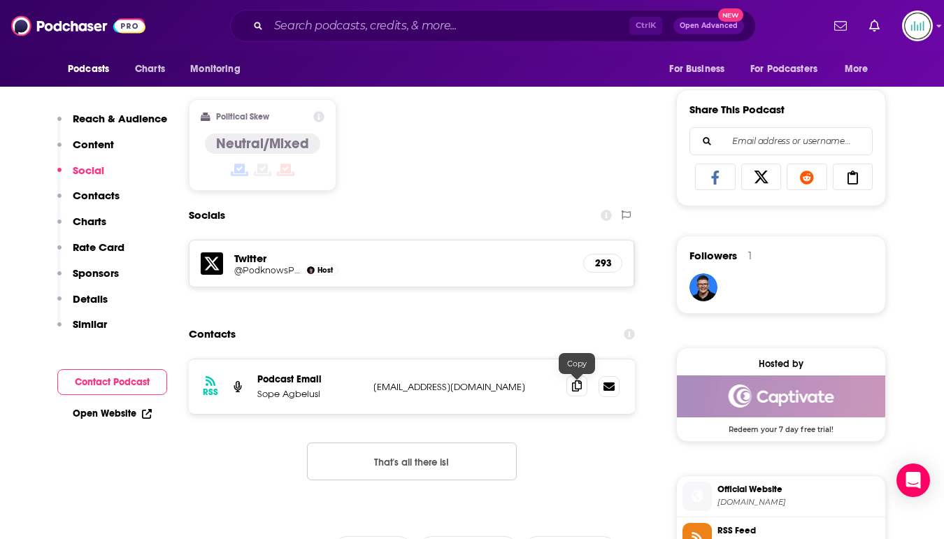
click at [573, 388] on icon at bounding box center [577, 385] width 10 height 11
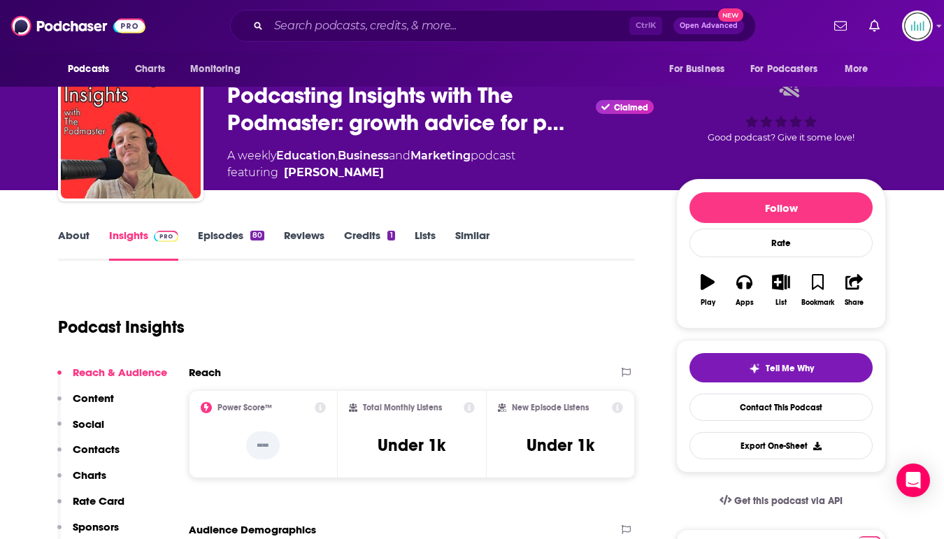
scroll to position [0, 0]
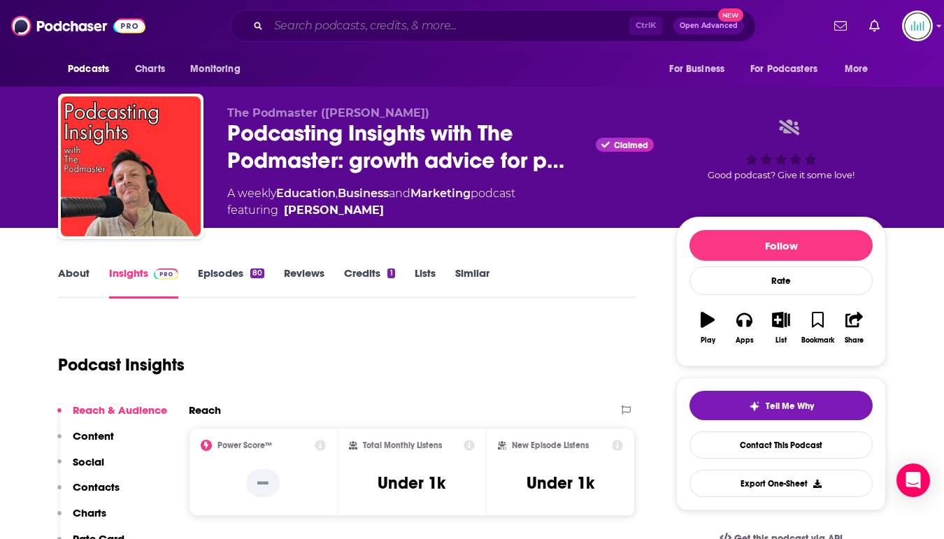
click at [357, 17] on input "Search podcasts, credits, & more..." at bounding box center [449, 26] width 361 height 22
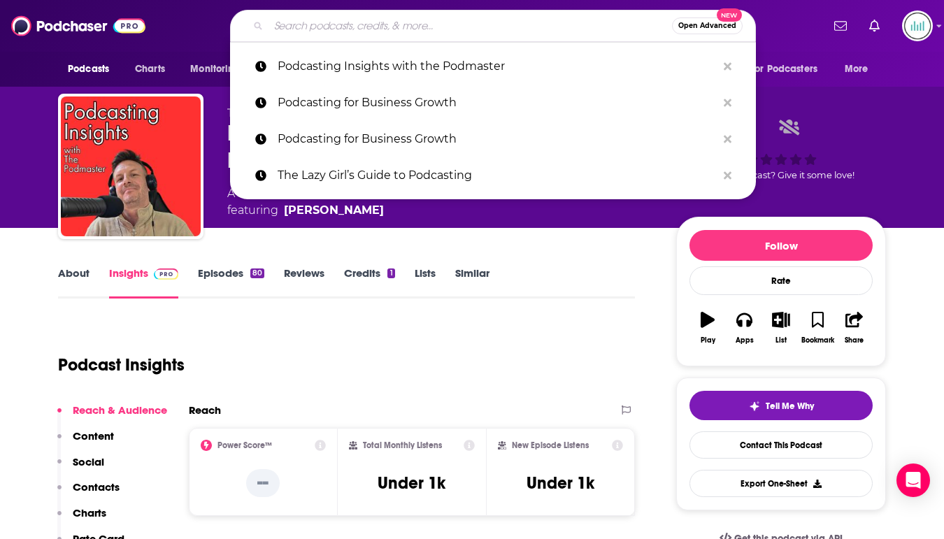
paste input "Better Podcasting"
type input "Better Podcasting"
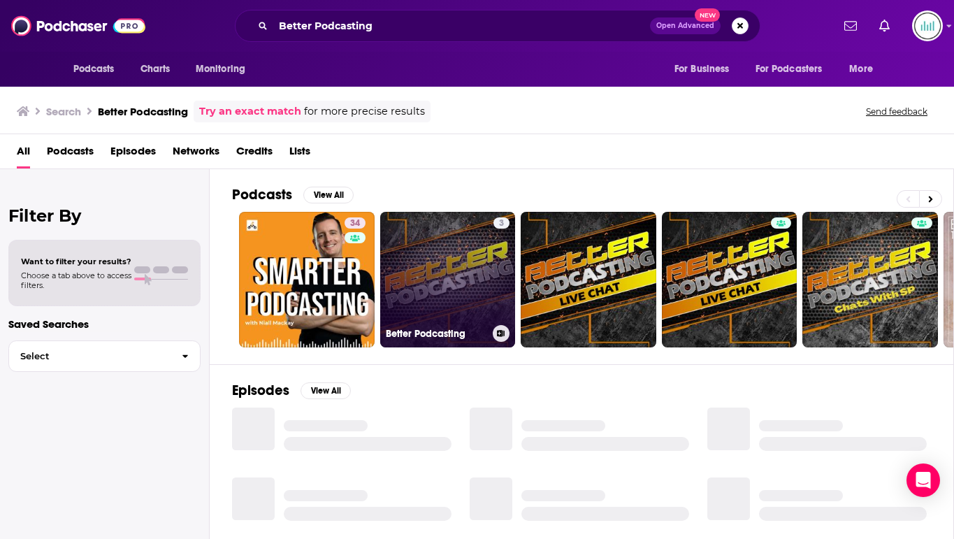
click at [417, 277] on link "3 Better Podcasting" at bounding box center [448, 280] width 136 height 136
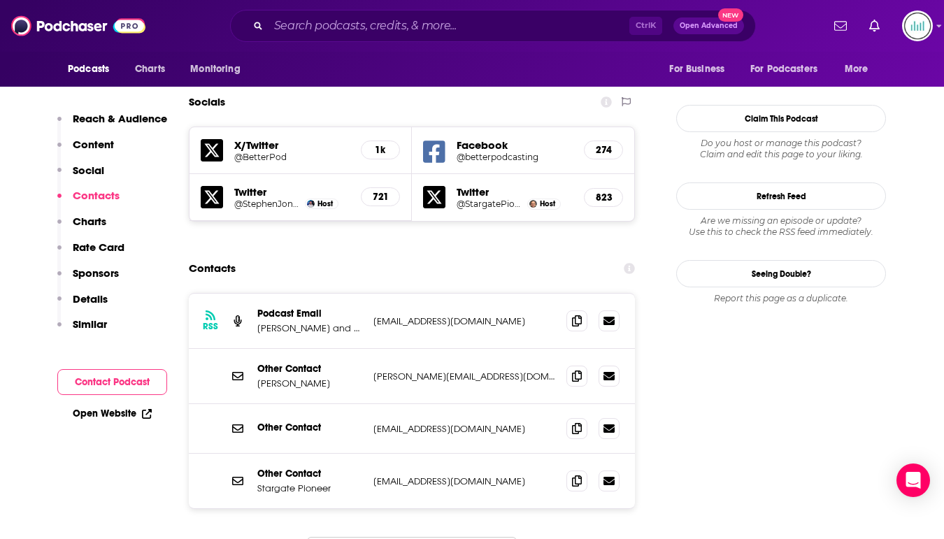
scroll to position [1329, 0]
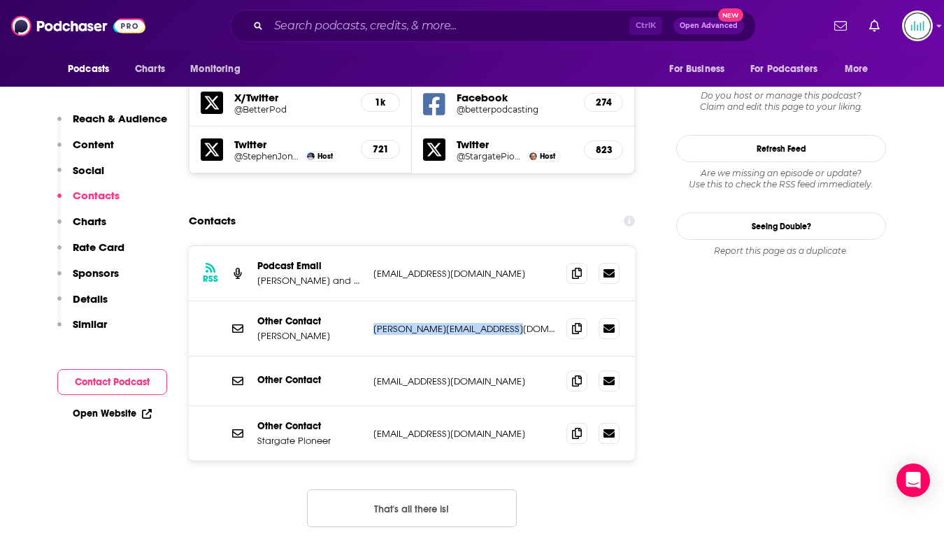
drag, startPoint x: 519, startPoint y: 259, endPoint x: 372, endPoint y: 263, distance: 146.9
click at [372, 301] on div "Other Contact [PERSON_NAME] [PERSON_NAME][EMAIL_ADDRESS][DOMAIN_NAME] [PERSON_N…" at bounding box center [412, 328] width 446 height 55
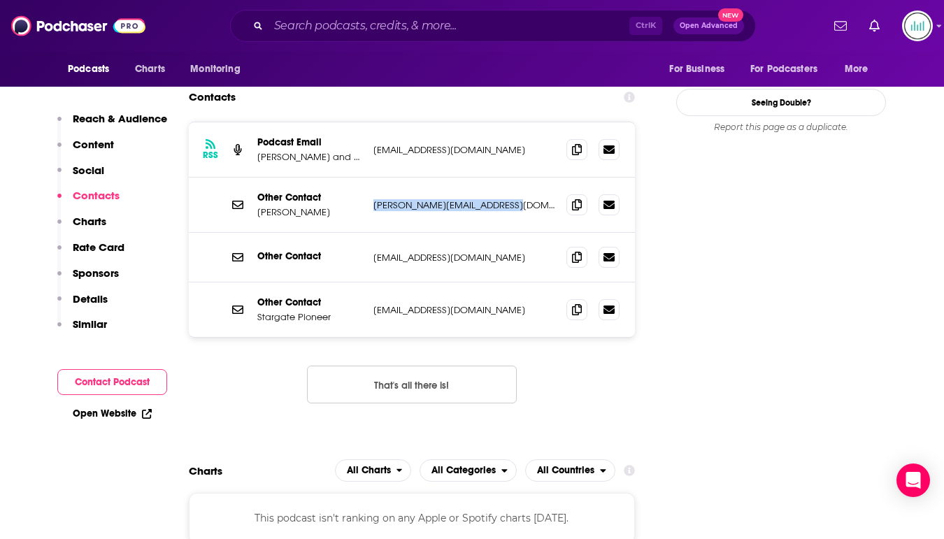
scroll to position [1800, 0]
